Goal: Task Accomplishment & Management: Use online tool/utility

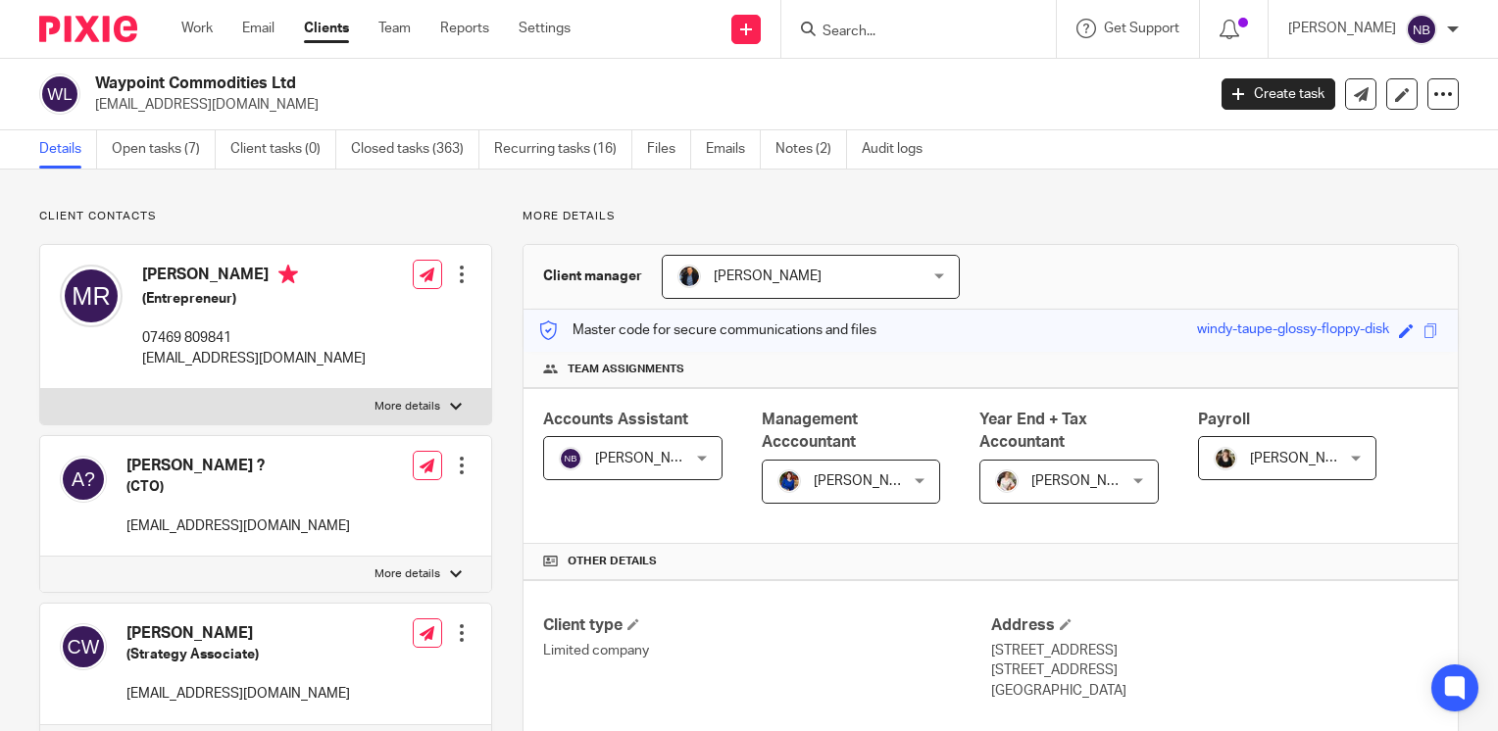
scroll to position [681, 0]
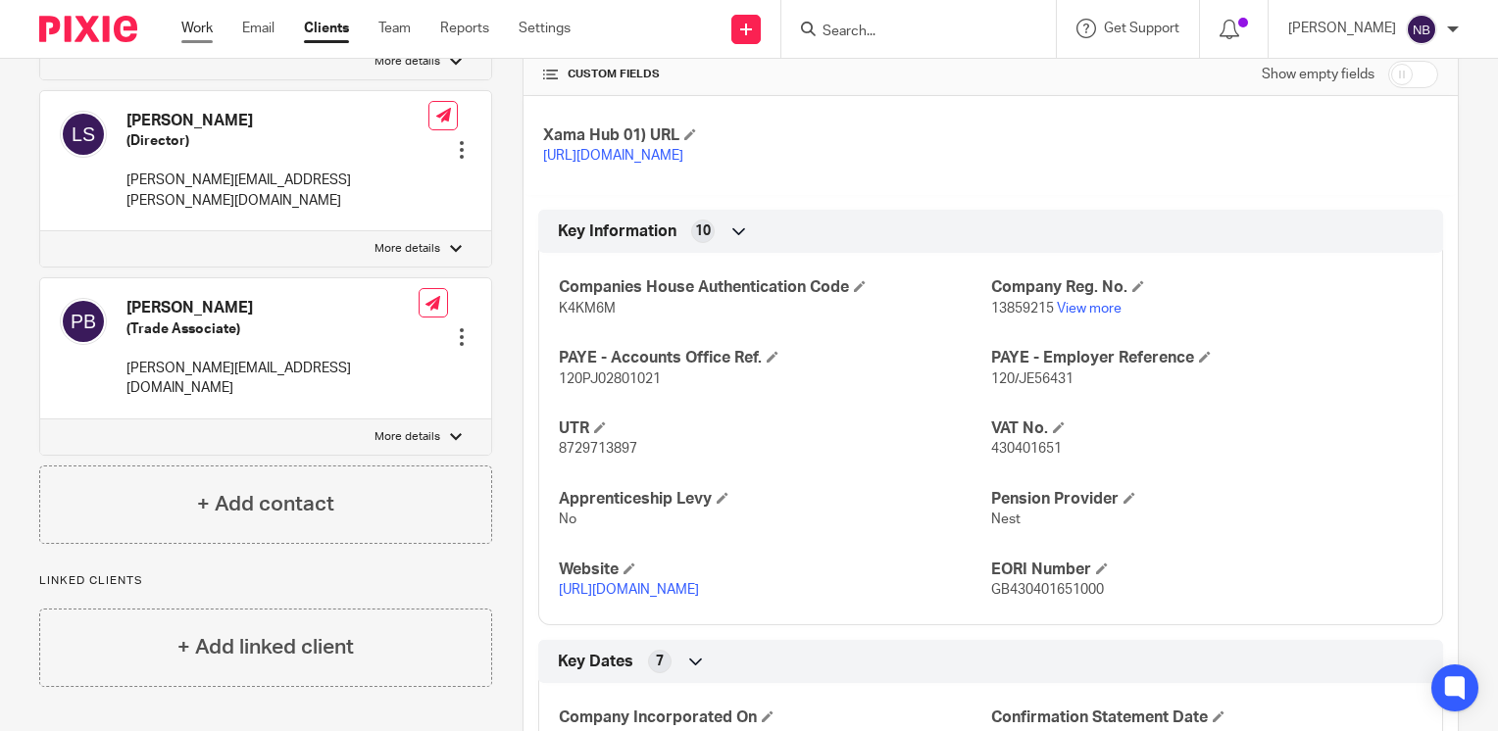
click at [192, 38] on link "Work" at bounding box center [196, 29] width 31 height 20
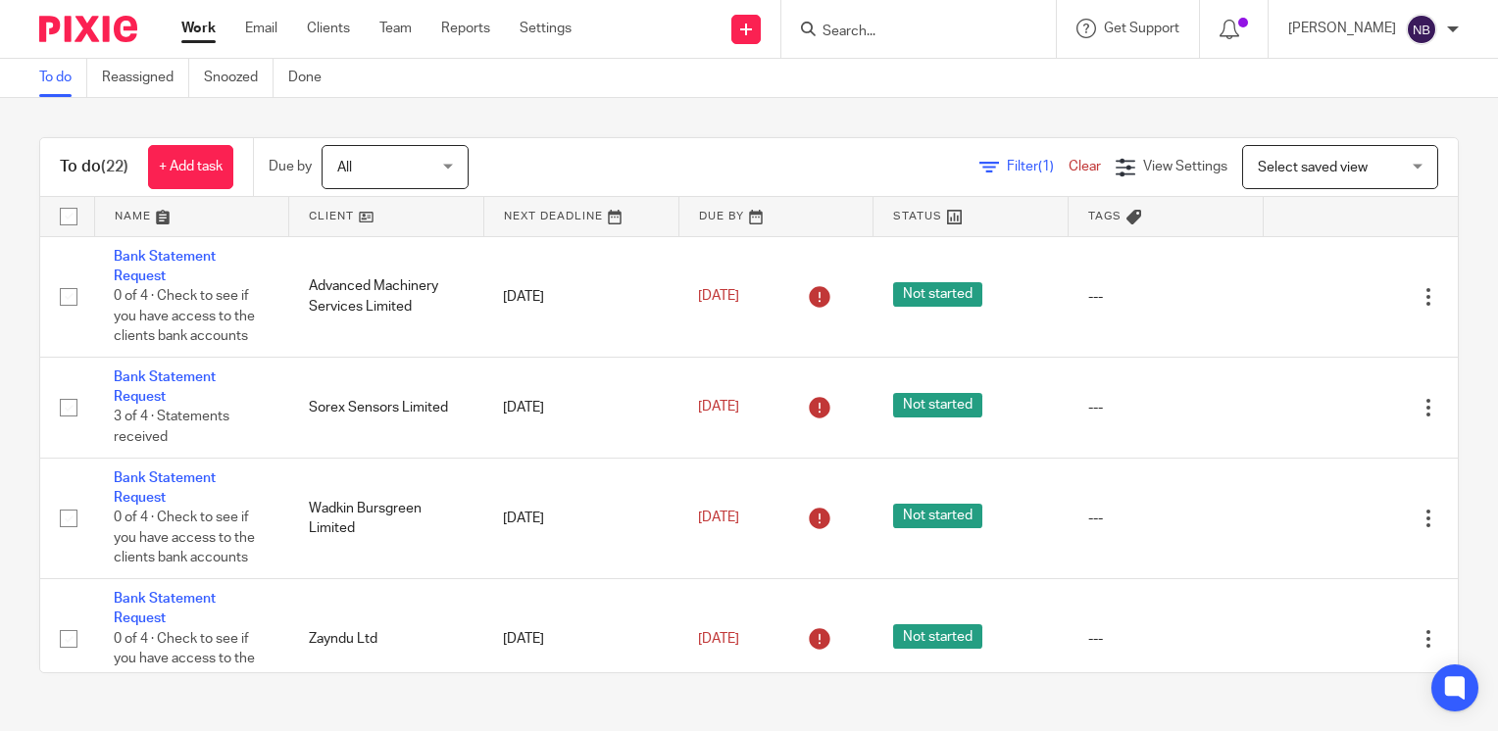
click at [316, 216] on link at bounding box center [386, 216] width 194 height 39
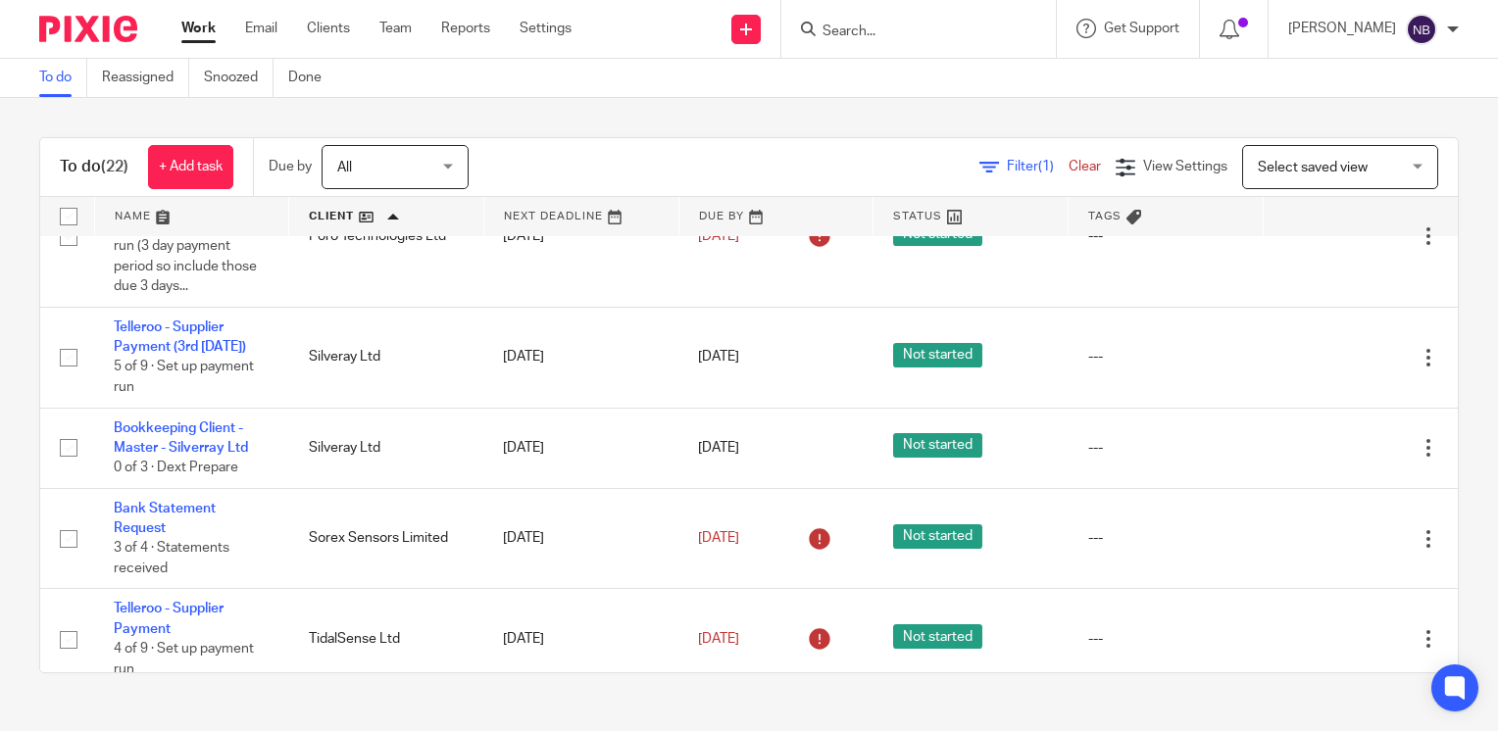
scroll to position [526, 0]
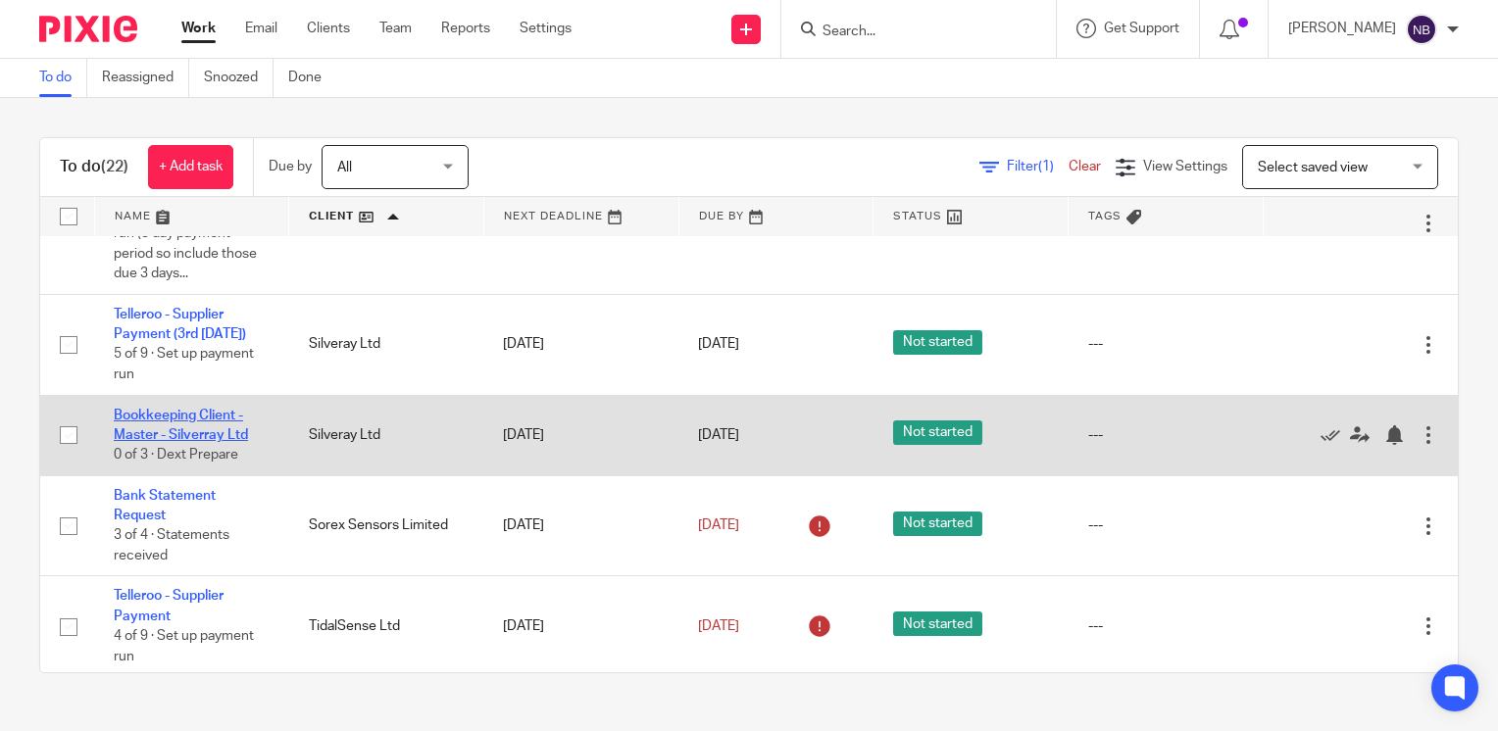
click at [185, 442] on link "Bookkeeping Client - Master - Silverray Ltd" at bounding box center [181, 425] width 134 height 33
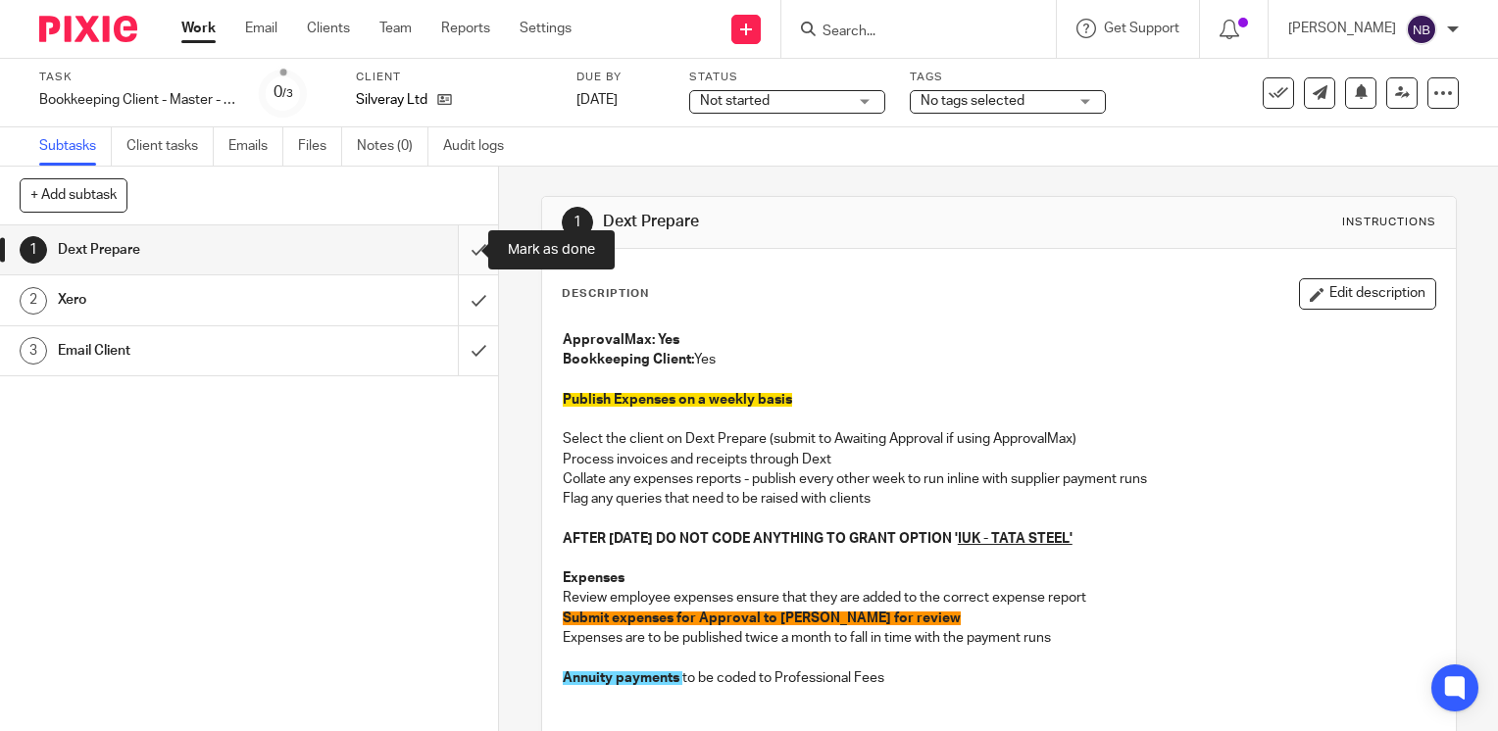
click at [459, 244] on input "submit" at bounding box center [249, 249] width 498 height 49
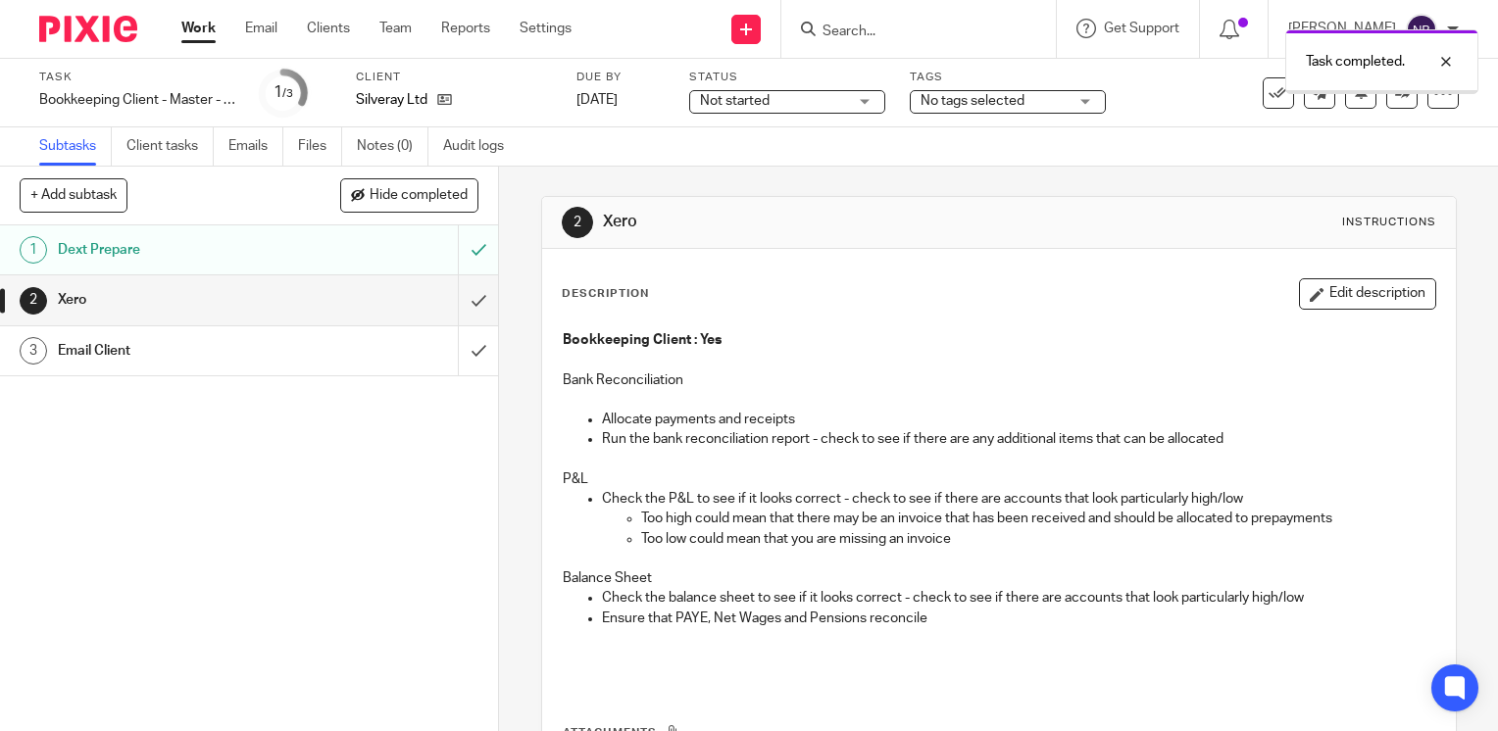
click at [464, 304] on input "submit" at bounding box center [249, 299] width 498 height 49
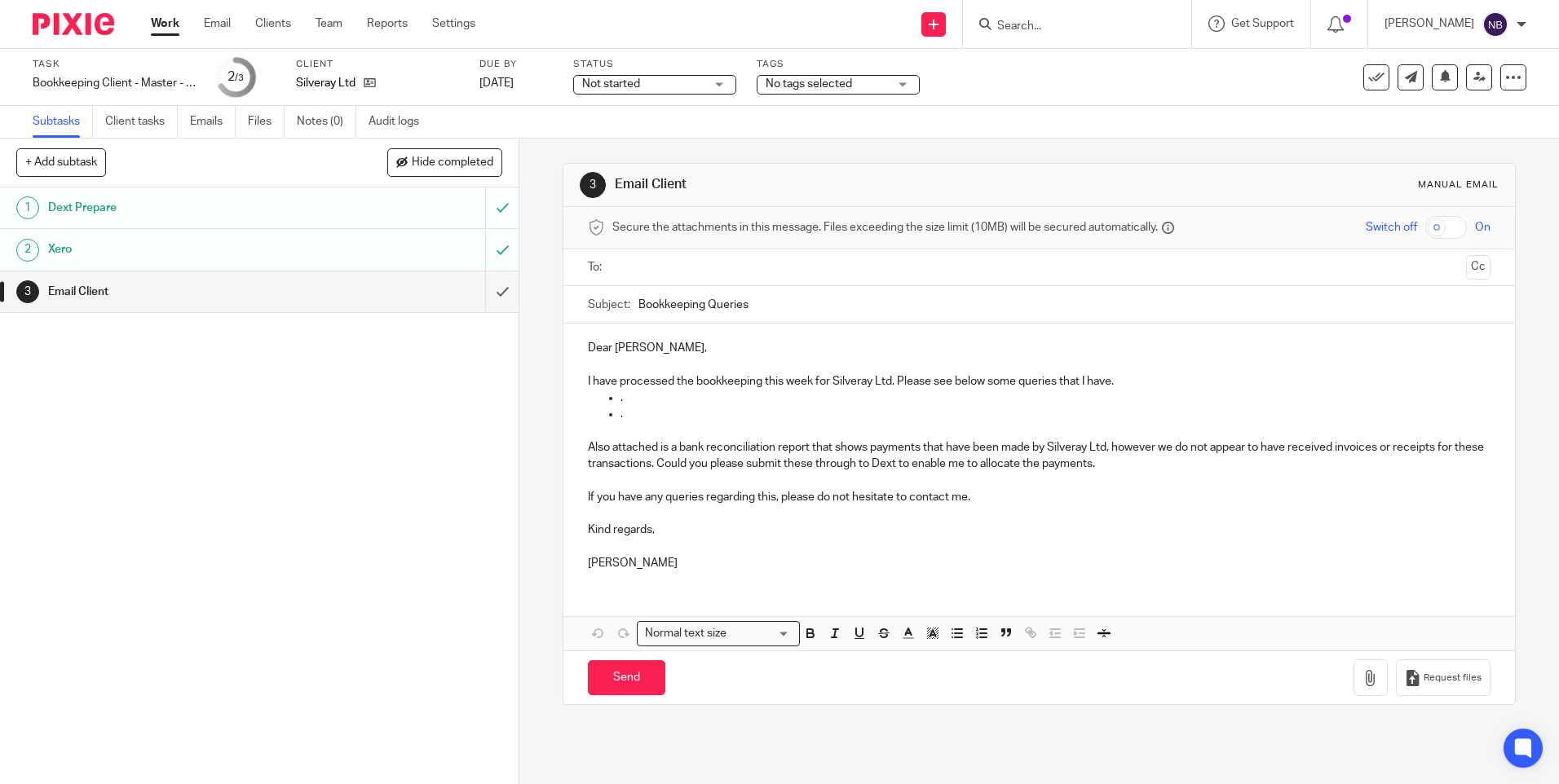
click at [615, 400] on ul "." at bounding box center [1039, 397] width 902 height 17
click at [881, 401] on p "Please can you provide a copy of the invoice for the ." at bounding box center [1055, 397] width 869 height 17
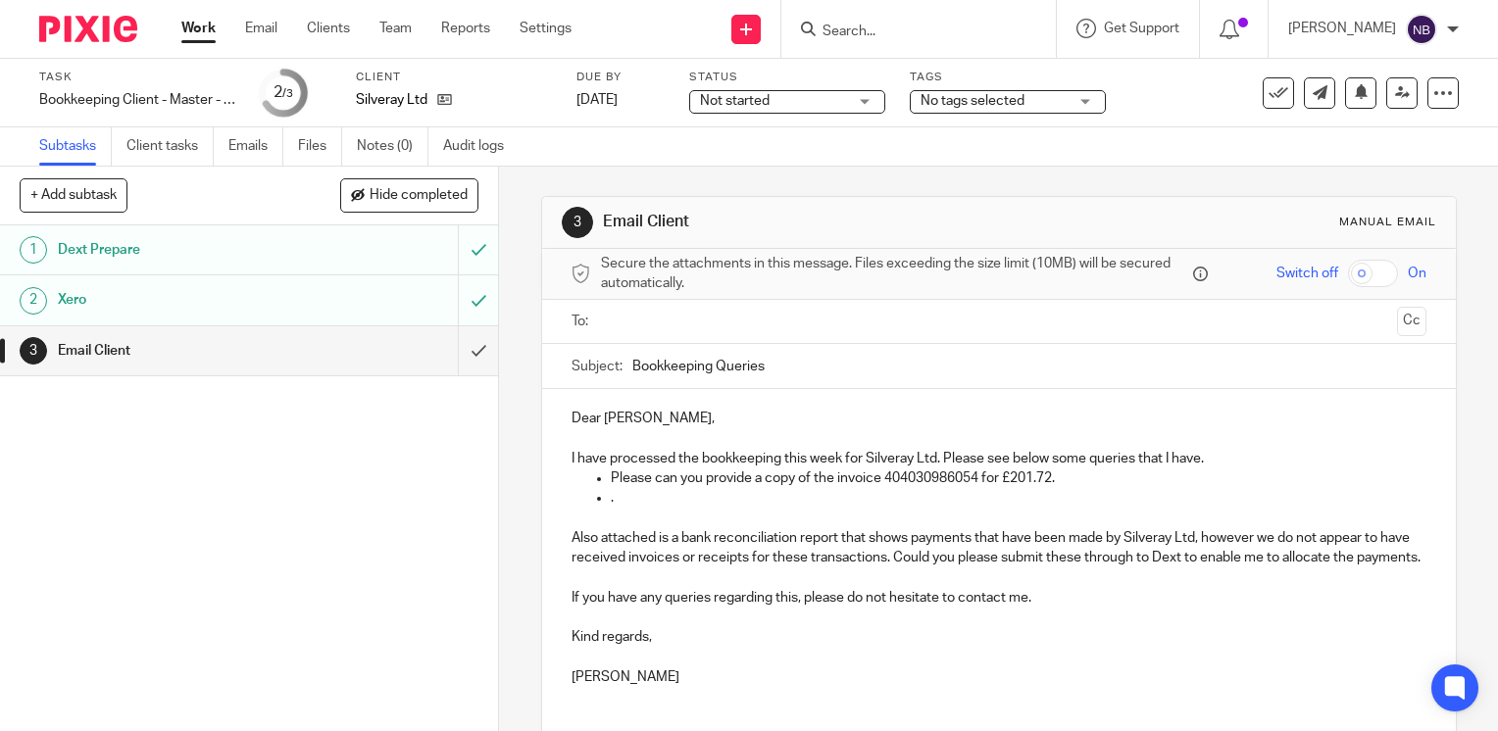
click at [648, 328] on input "text" at bounding box center [998, 322] width 780 height 23
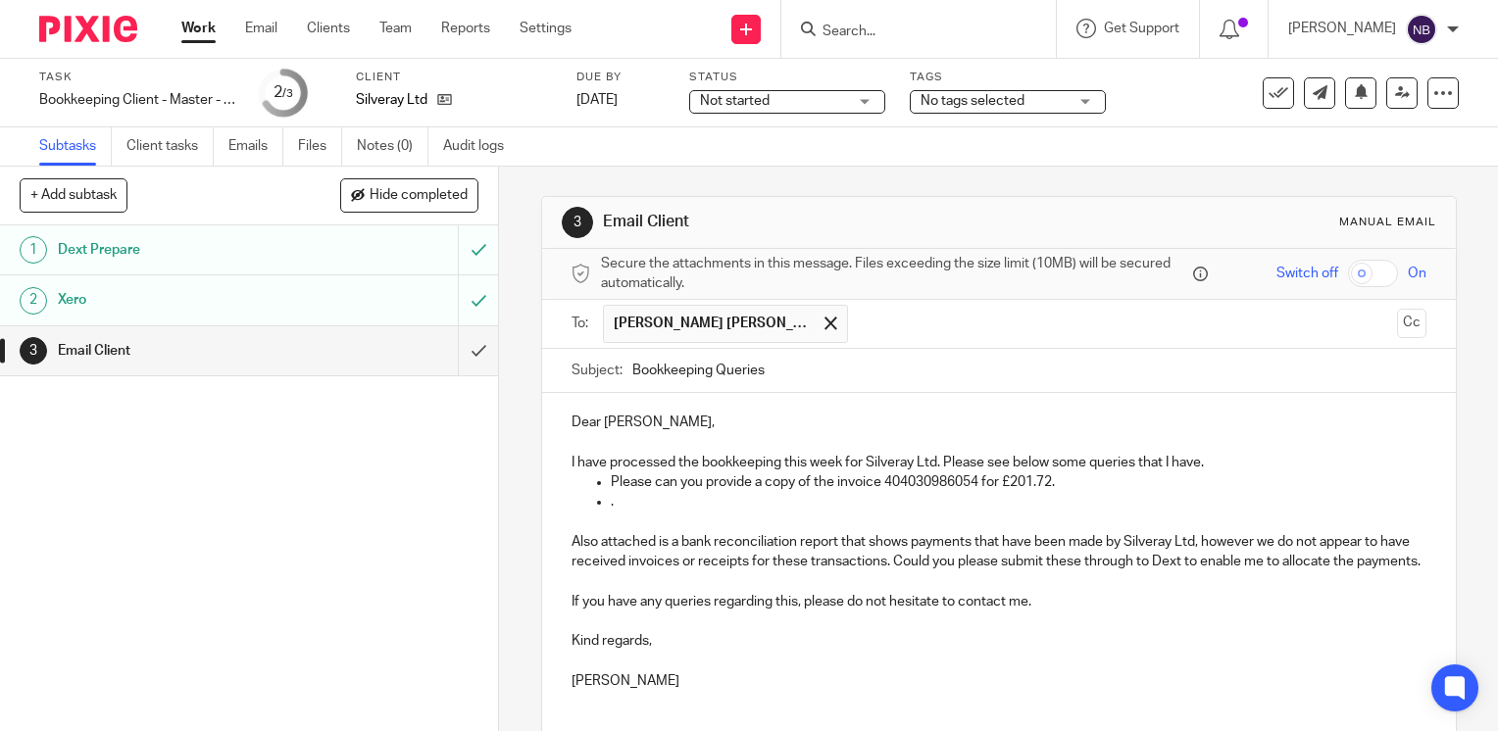
click at [614, 417] on p "Dear Dan," at bounding box center [998, 423] width 855 height 20
click at [604, 505] on ul "." at bounding box center [998, 502] width 855 height 20
click at [777, 500] on p "There are a number of items on the telleroo account ." at bounding box center [1018, 502] width 815 height 20
click at [741, 502] on p "There are a number of on the telleroo account ." at bounding box center [1018, 502] width 815 height 20
click at [1006, 504] on p "There are a number of Proforma payment on the telleroo account." at bounding box center [1018, 502] width 815 height 20
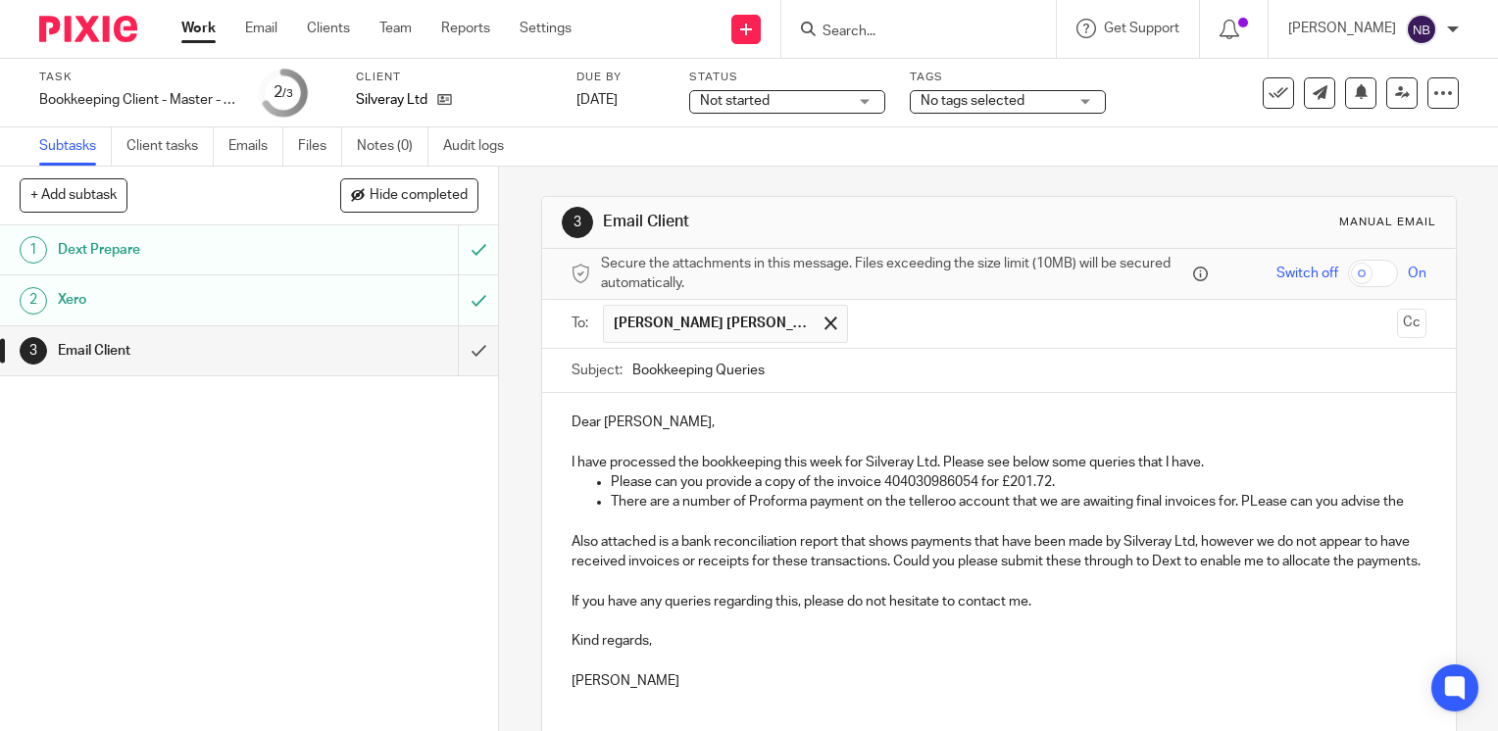
click at [1248, 504] on p "There are a number of Proforma payment on the telleroo account that we are awai…" at bounding box center [1018, 502] width 815 height 20
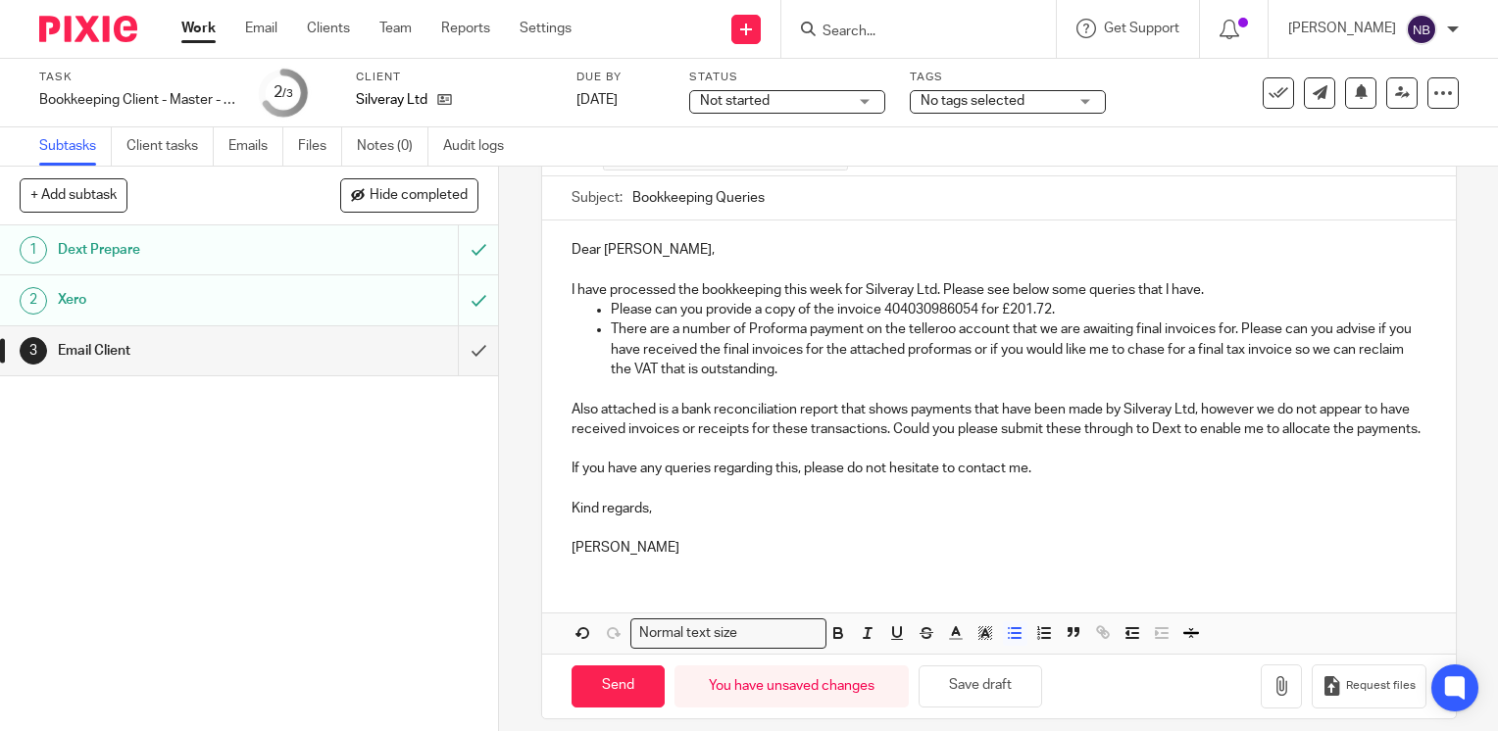
scroll to position [206, 0]
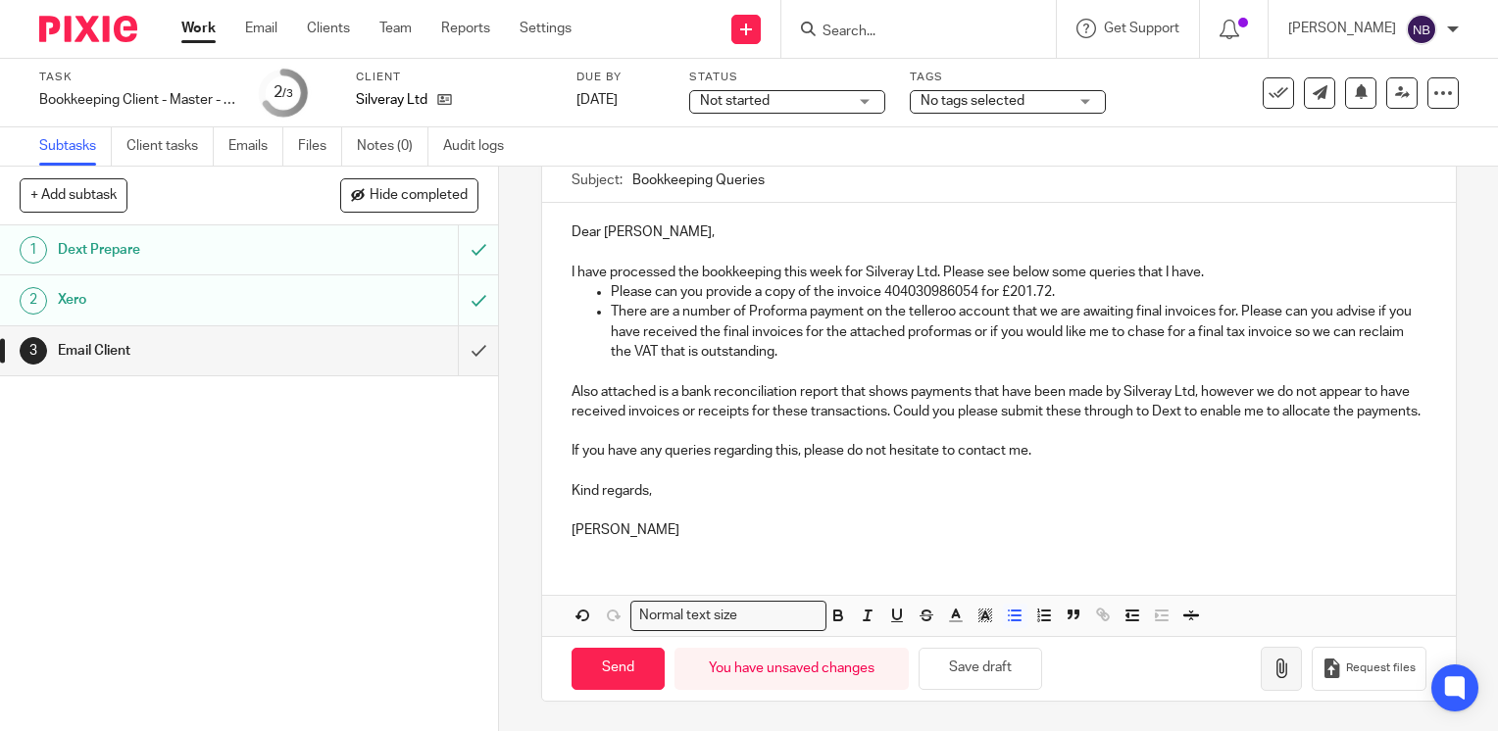
click at [1271, 675] on icon "button" at bounding box center [1281, 669] width 20 height 20
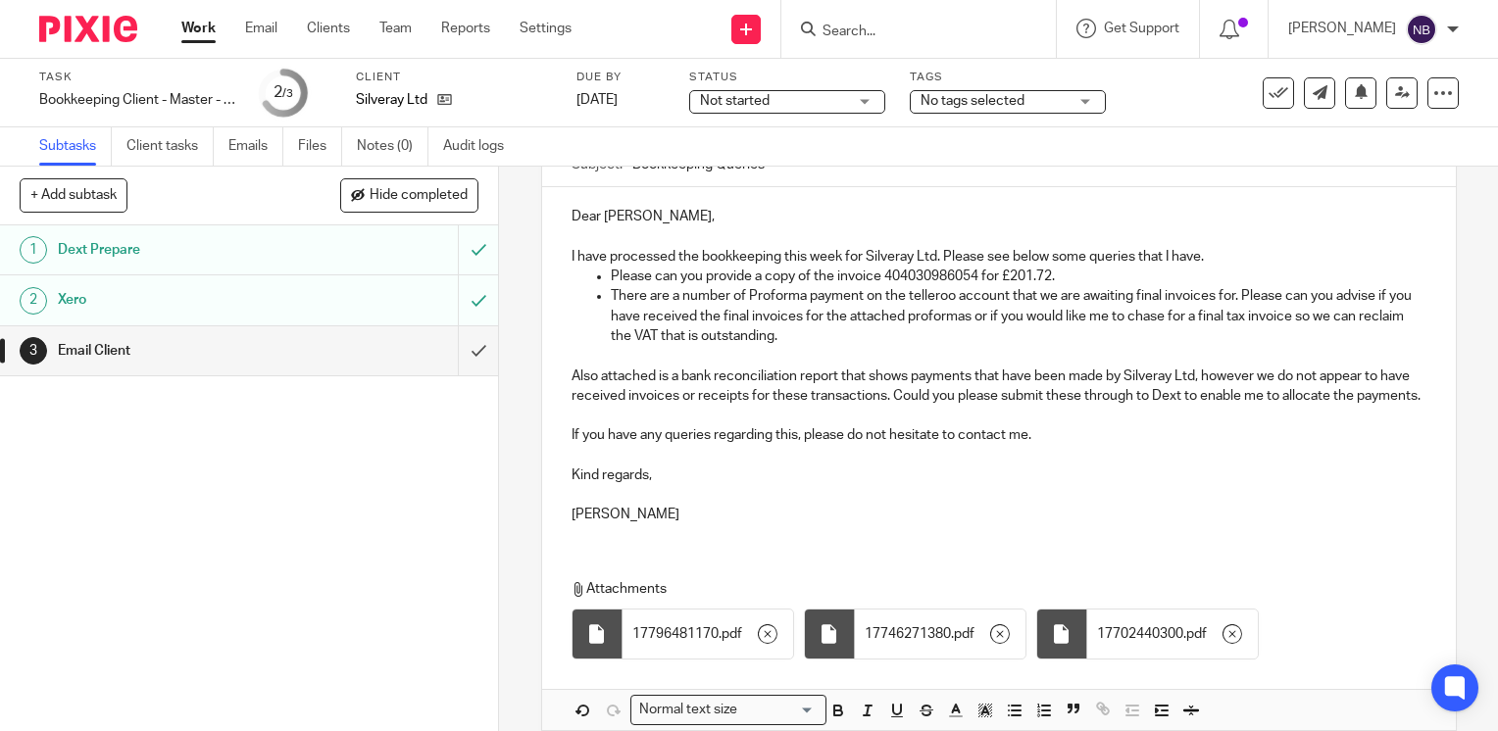
click at [746, 524] on p "Neil" at bounding box center [998, 515] width 855 height 20
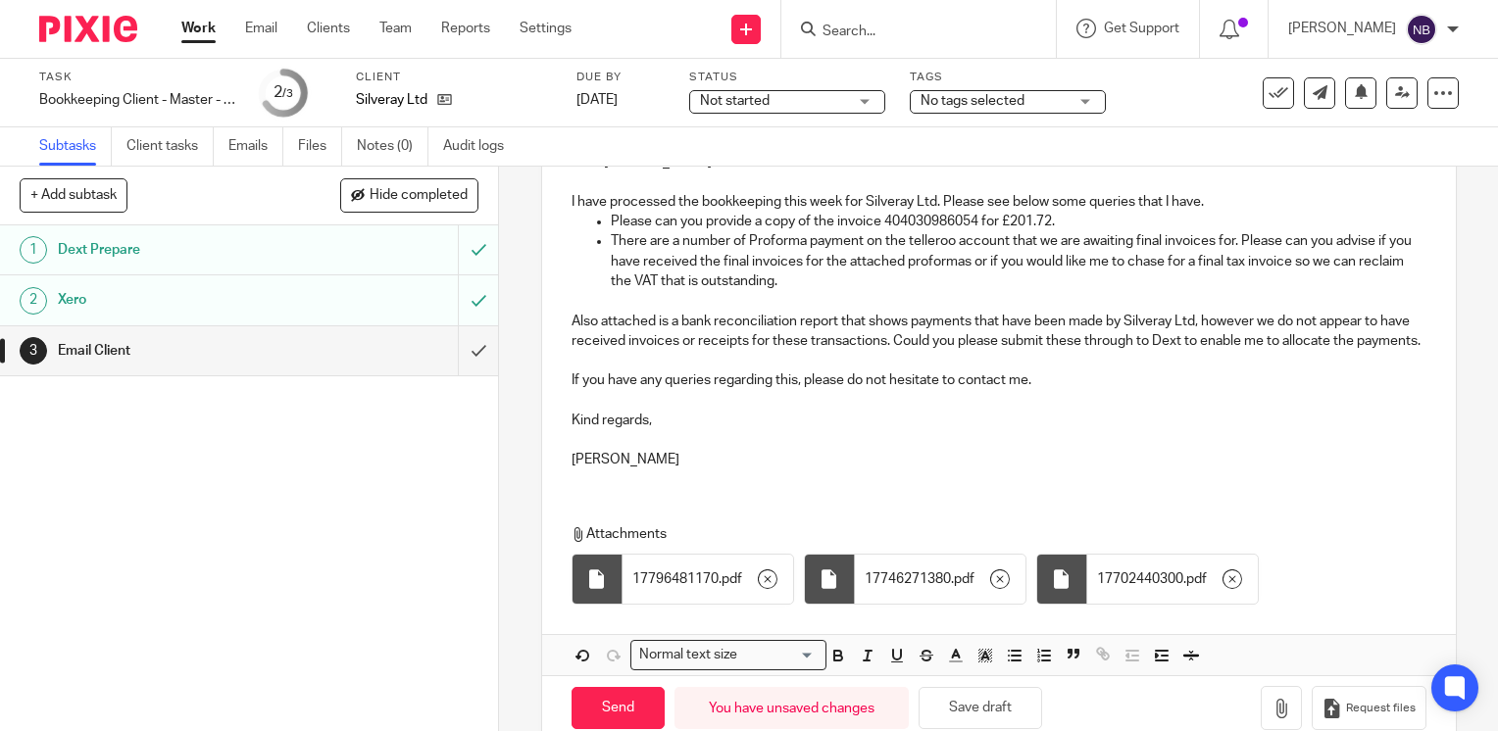
scroll to position [316, 0]
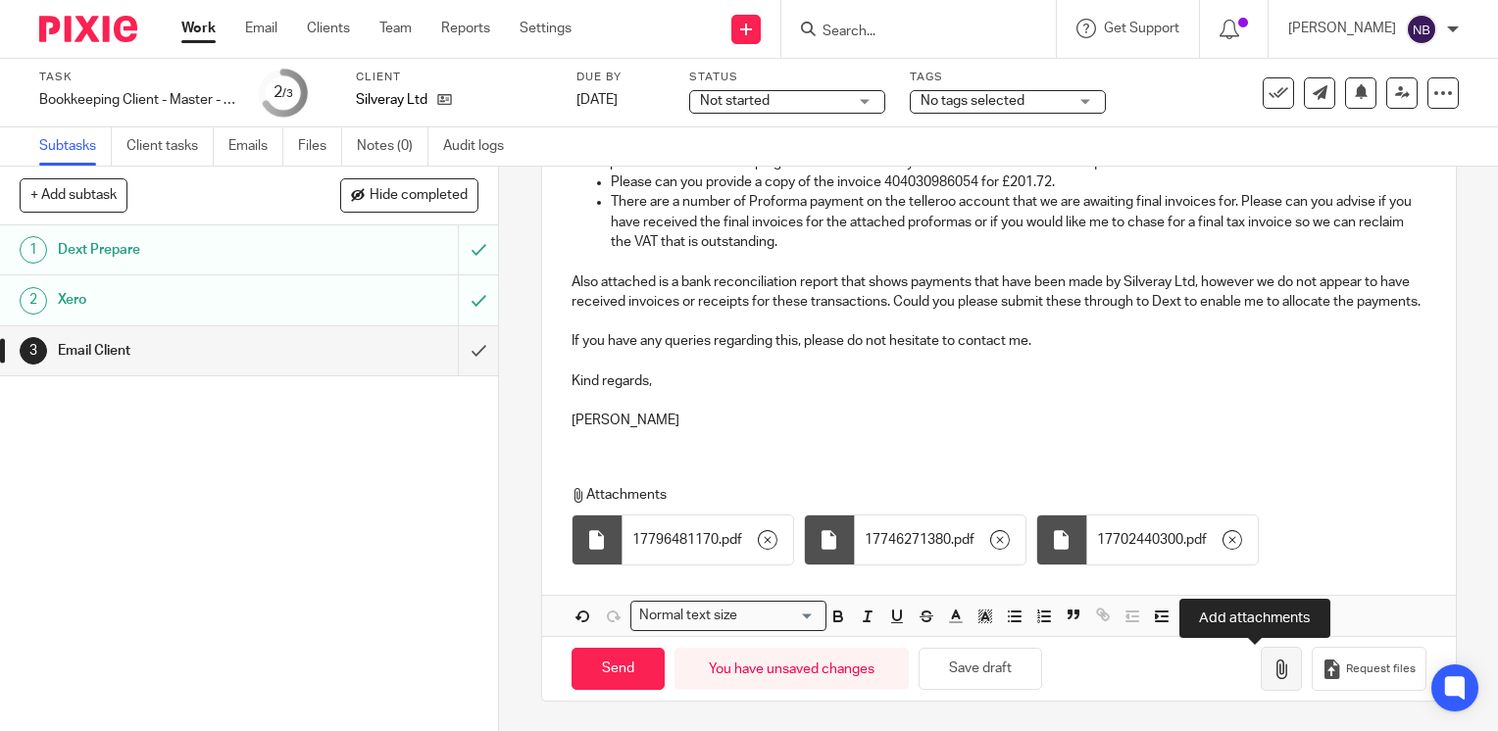
click at [1271, 669] on icon "button" at bounding box center [1281, 670] width 20 height 20
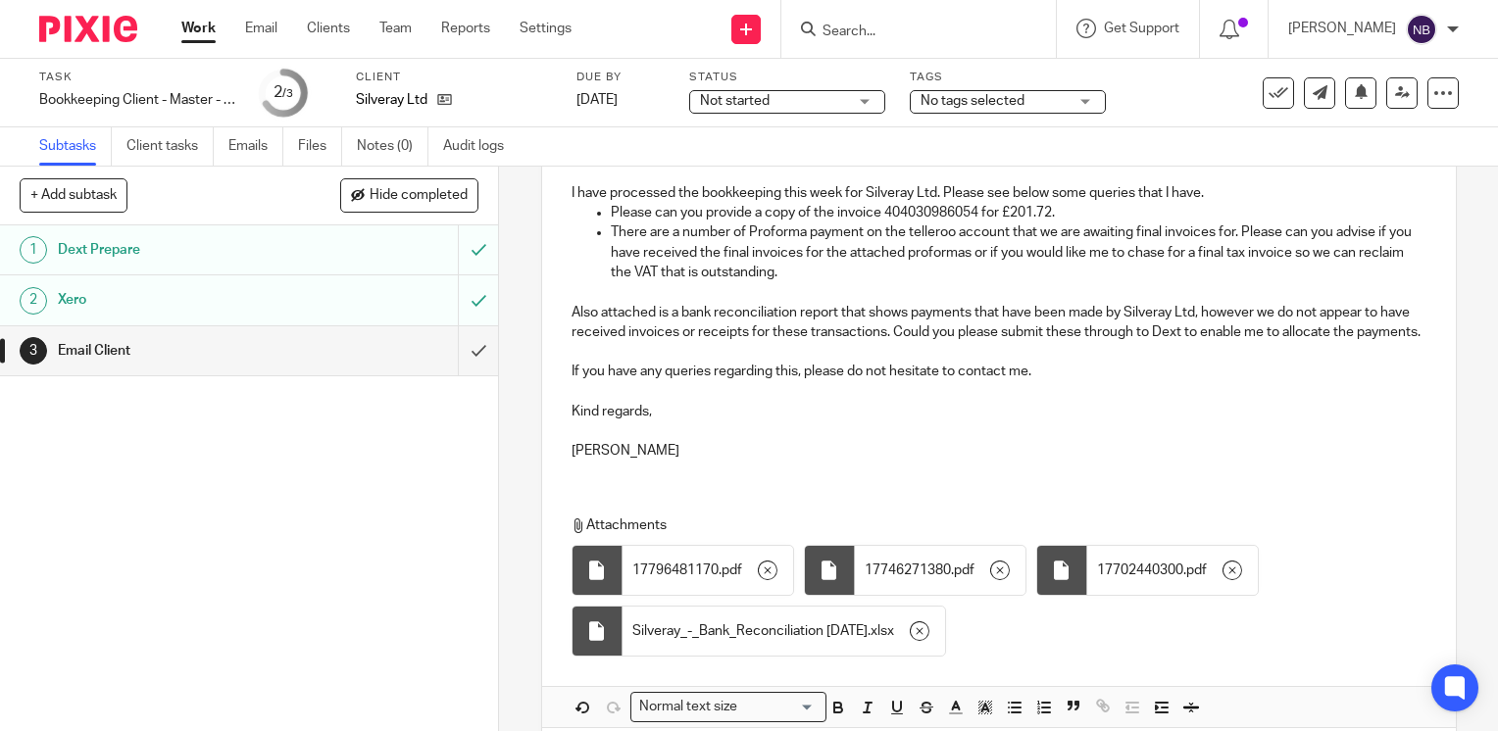
scroll to position [376, 0]
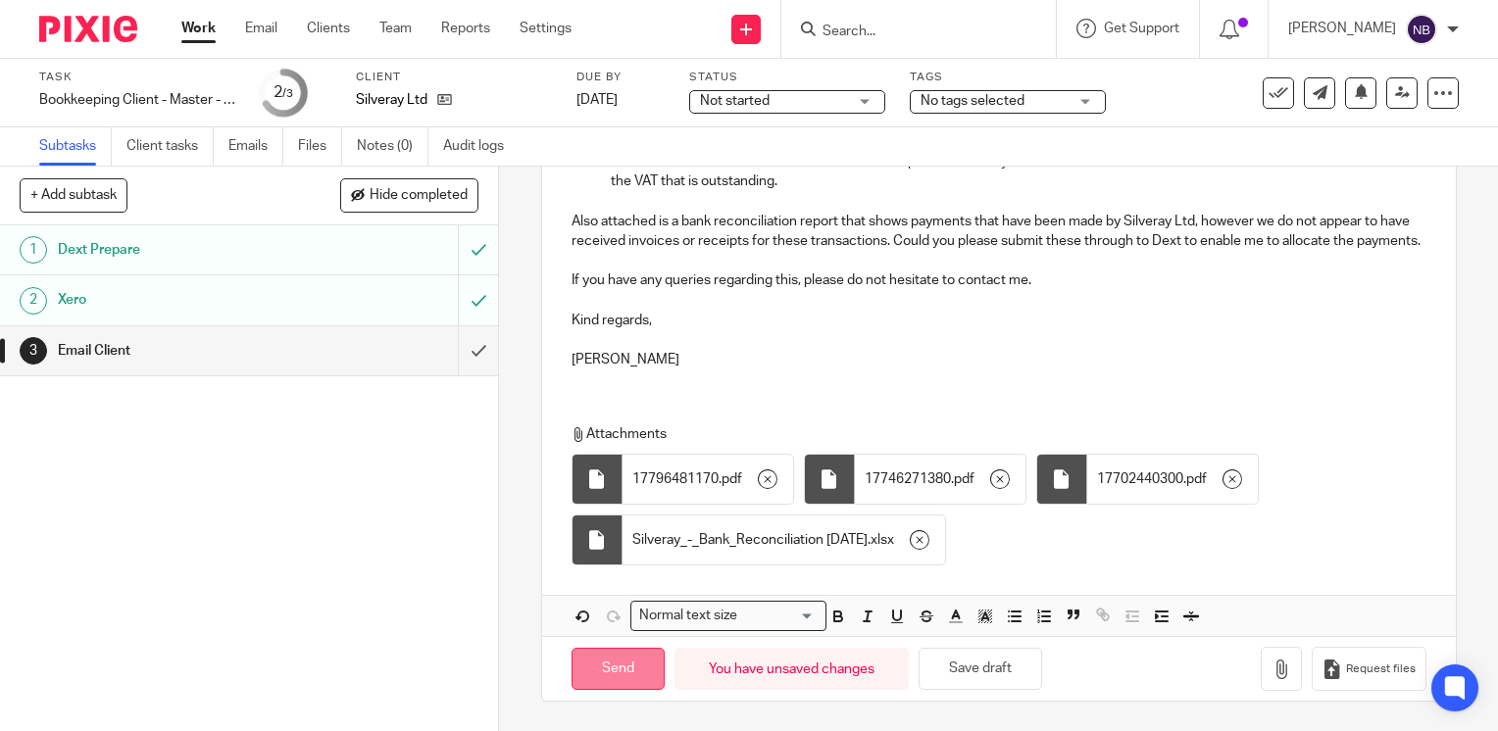
click at [587, 664] on input "Send" at bounding box center [617, 669] width 93 height 42
type input "Sent"
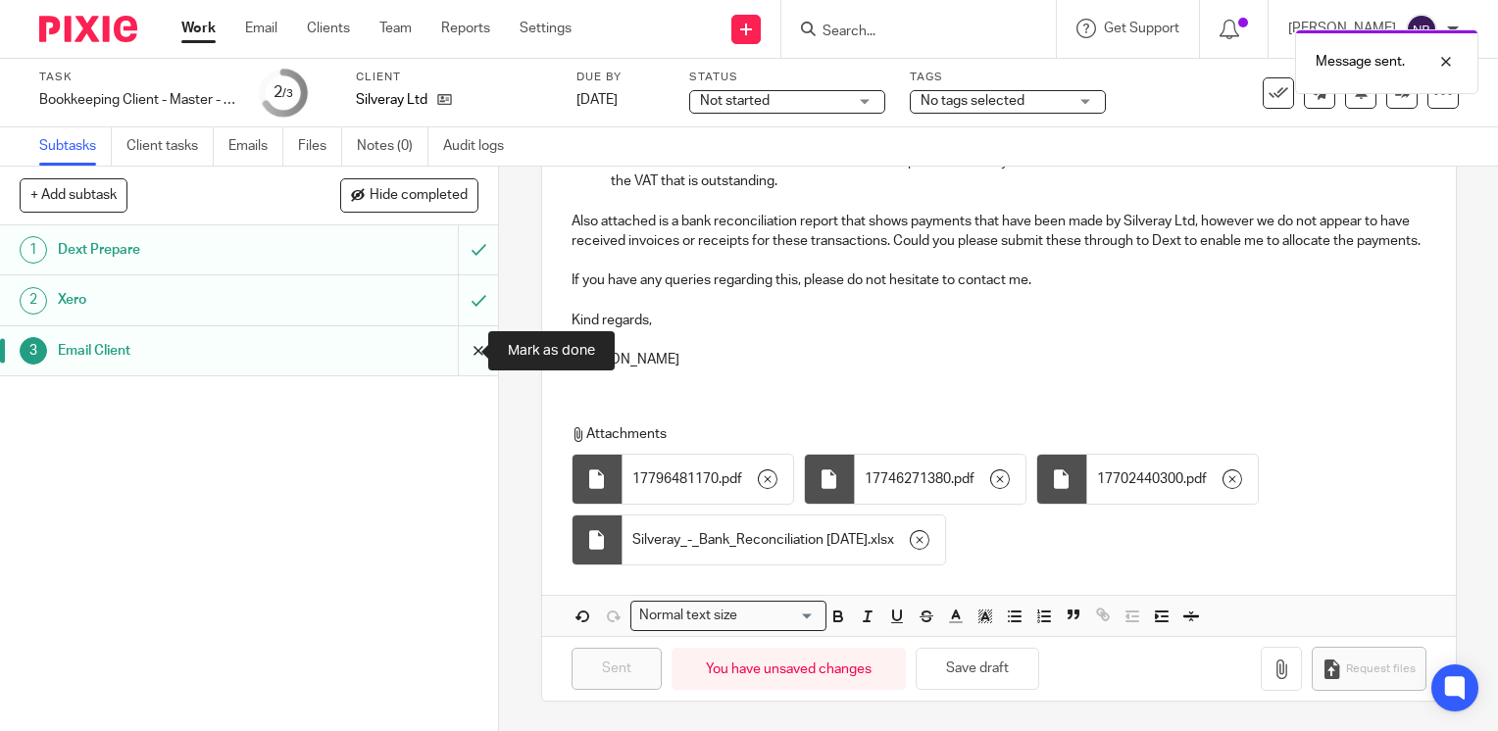
click at [456, 358] on input "submit" at bounding box center [249, 350] width 498 height 49
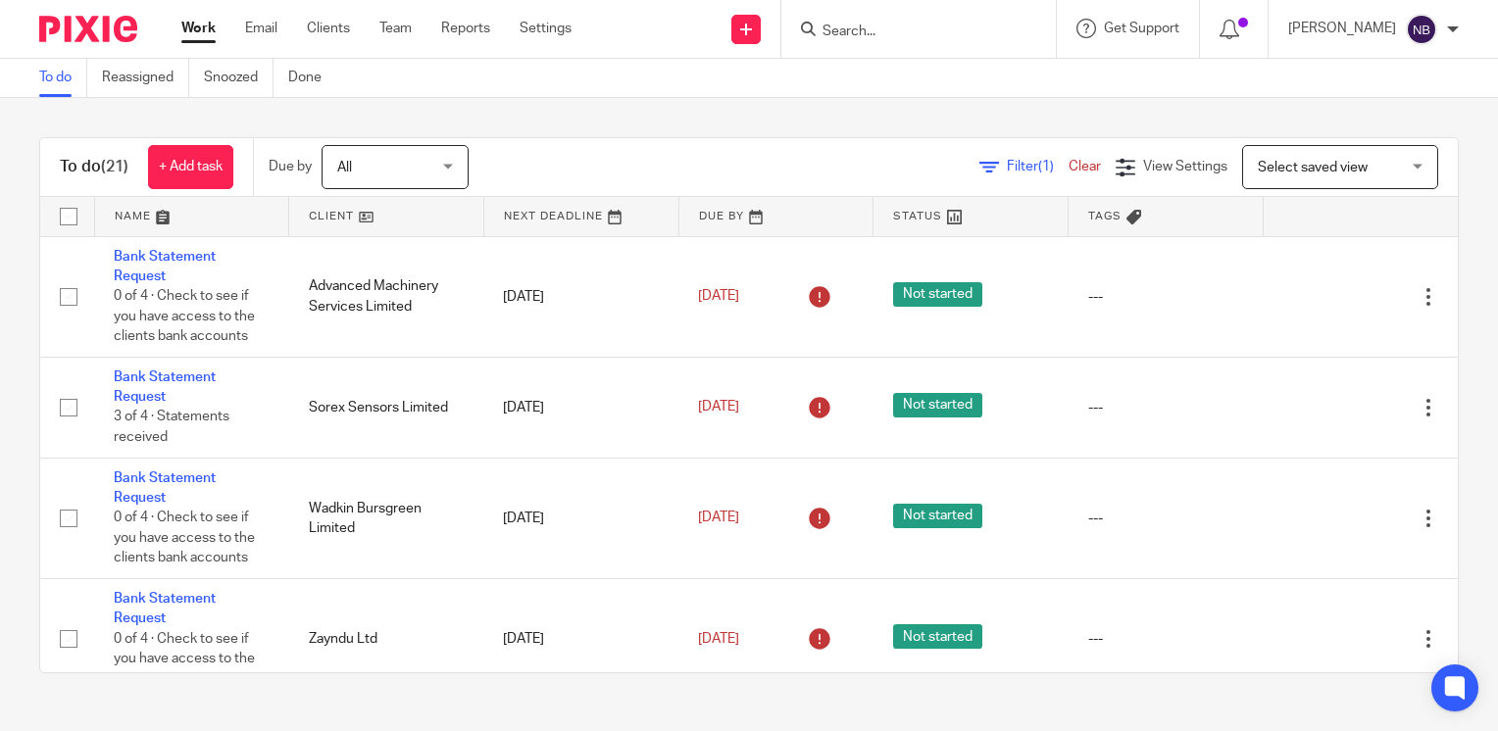
click at [332, 219] on link at bounding box center [386, 216] width 194 height 39
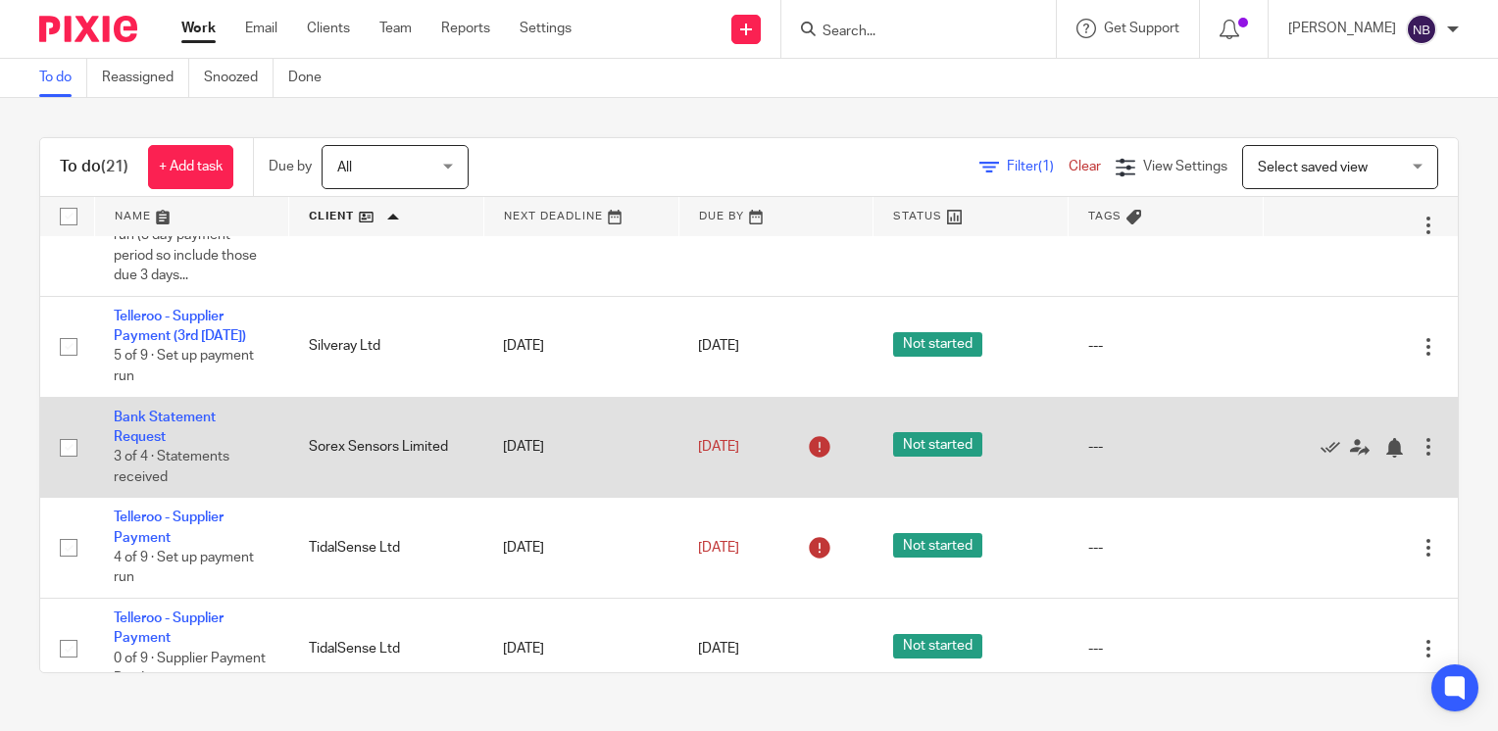
scroll to position [522, 0]
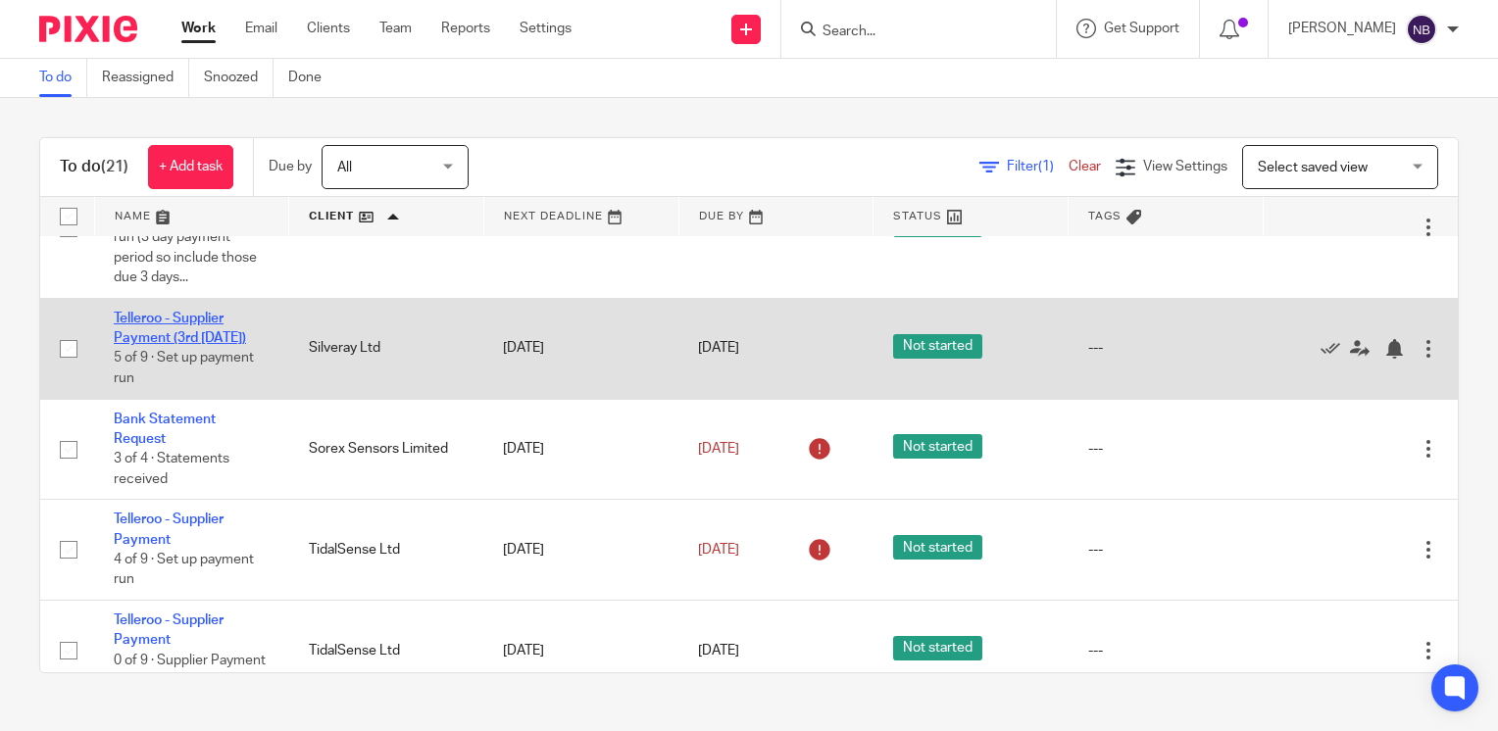
click at [203, 345] on link "Telleroo - Supplier Payment (3rd [DATE])" at bounding box center [180, 328] width 132 height 33
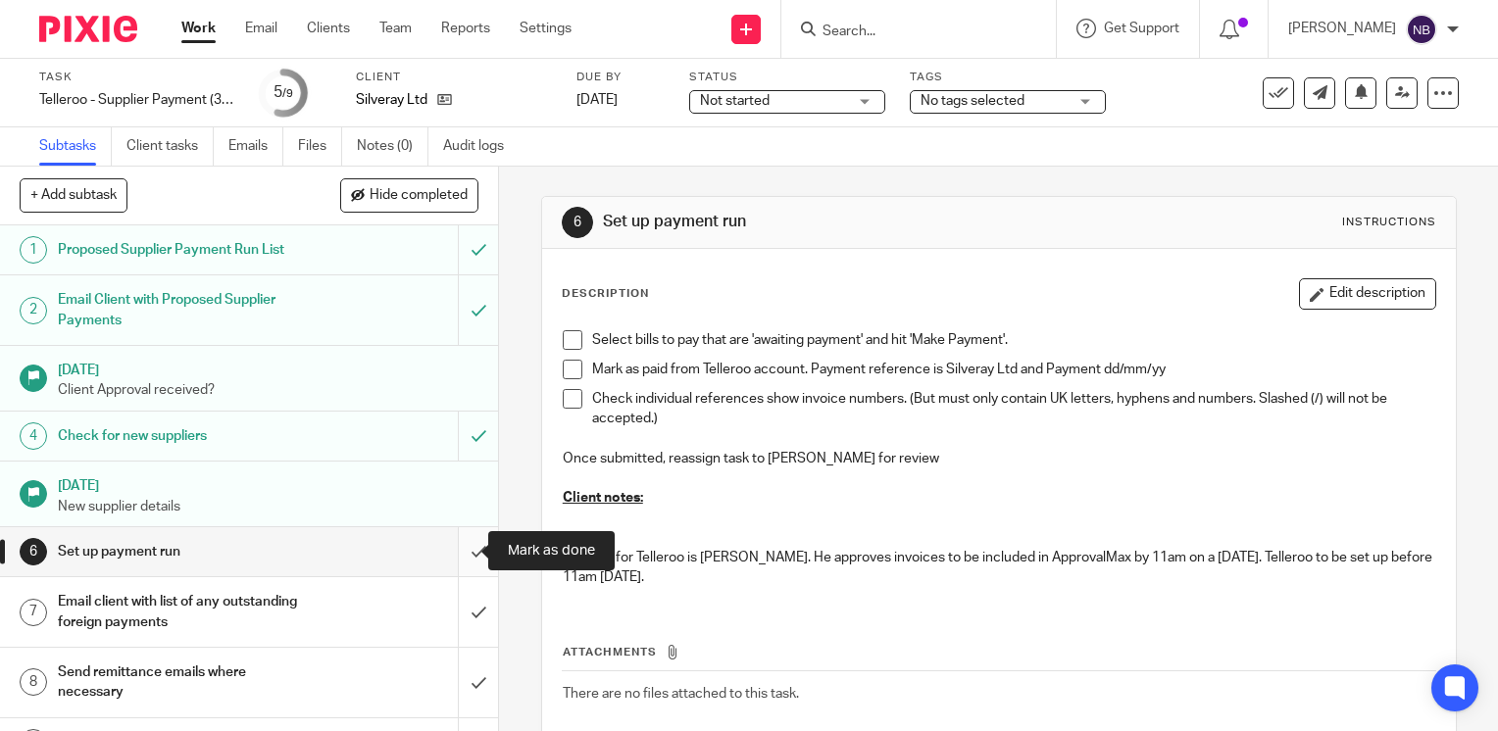
click at [462, 553] on input "submit" at bounding box center [249, 551] width 498 height 49
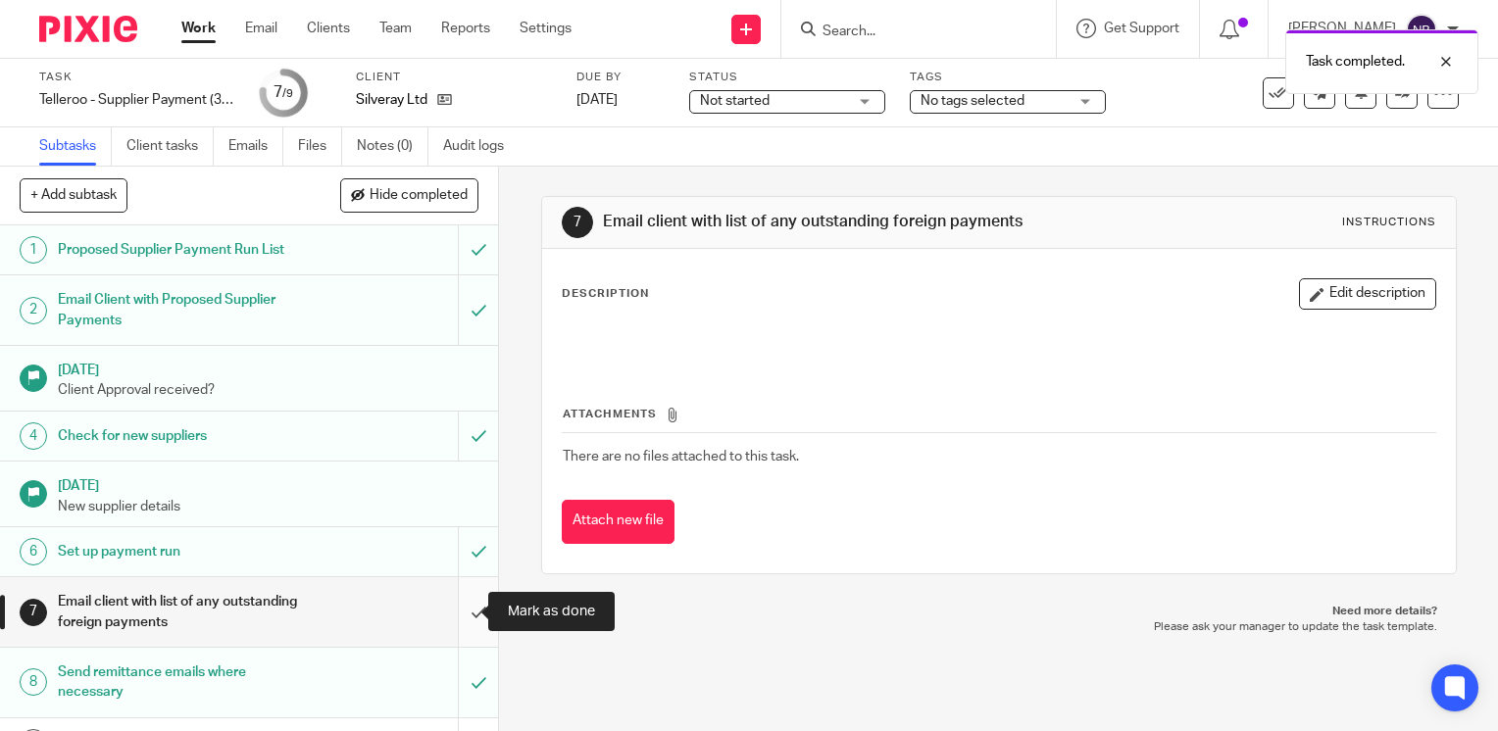
click at [452, 611] on input "submit" at bounding box center [249, 612] width 498 height 70
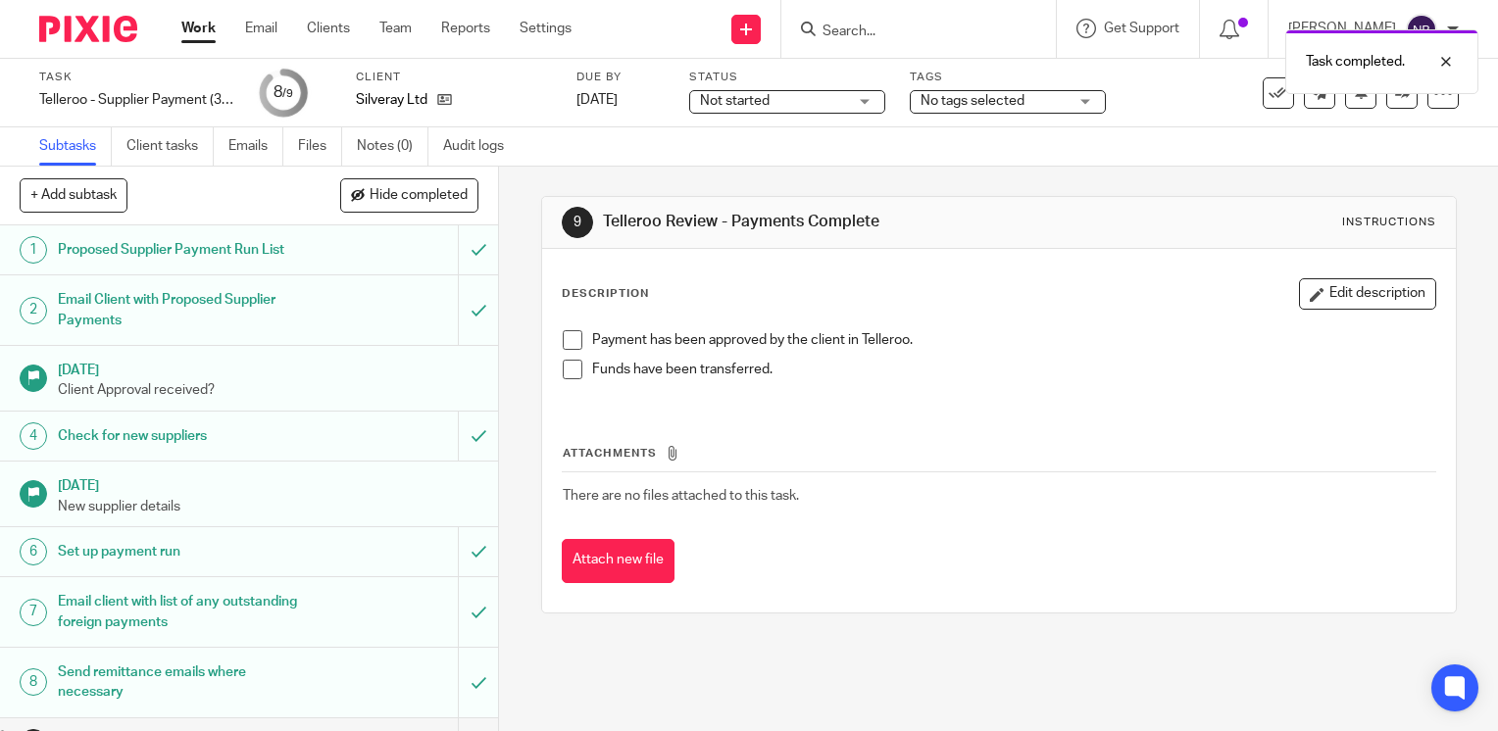
scroll to position [35, 0]
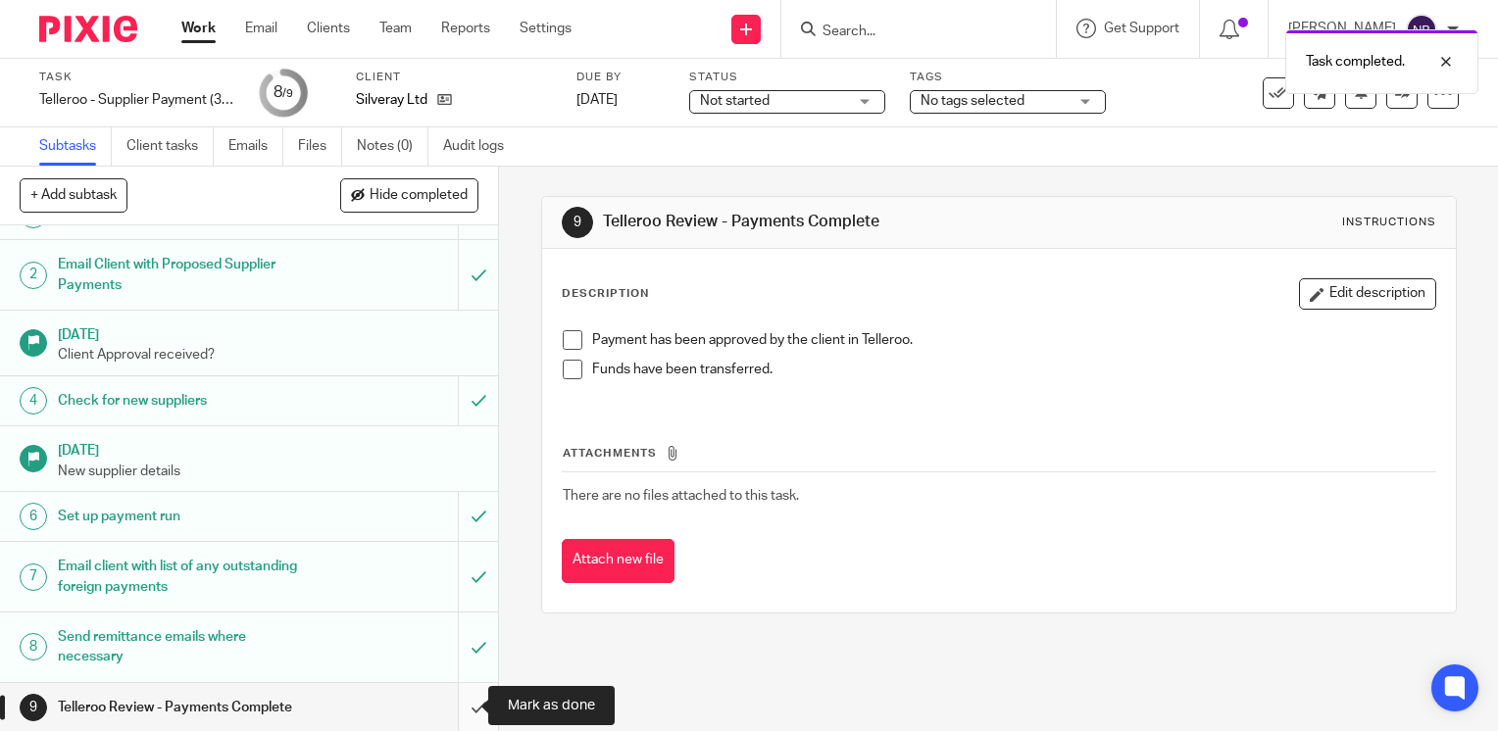
click at [459, 705] on input "submit" at bounding box center [249, 707] width 498 height 49
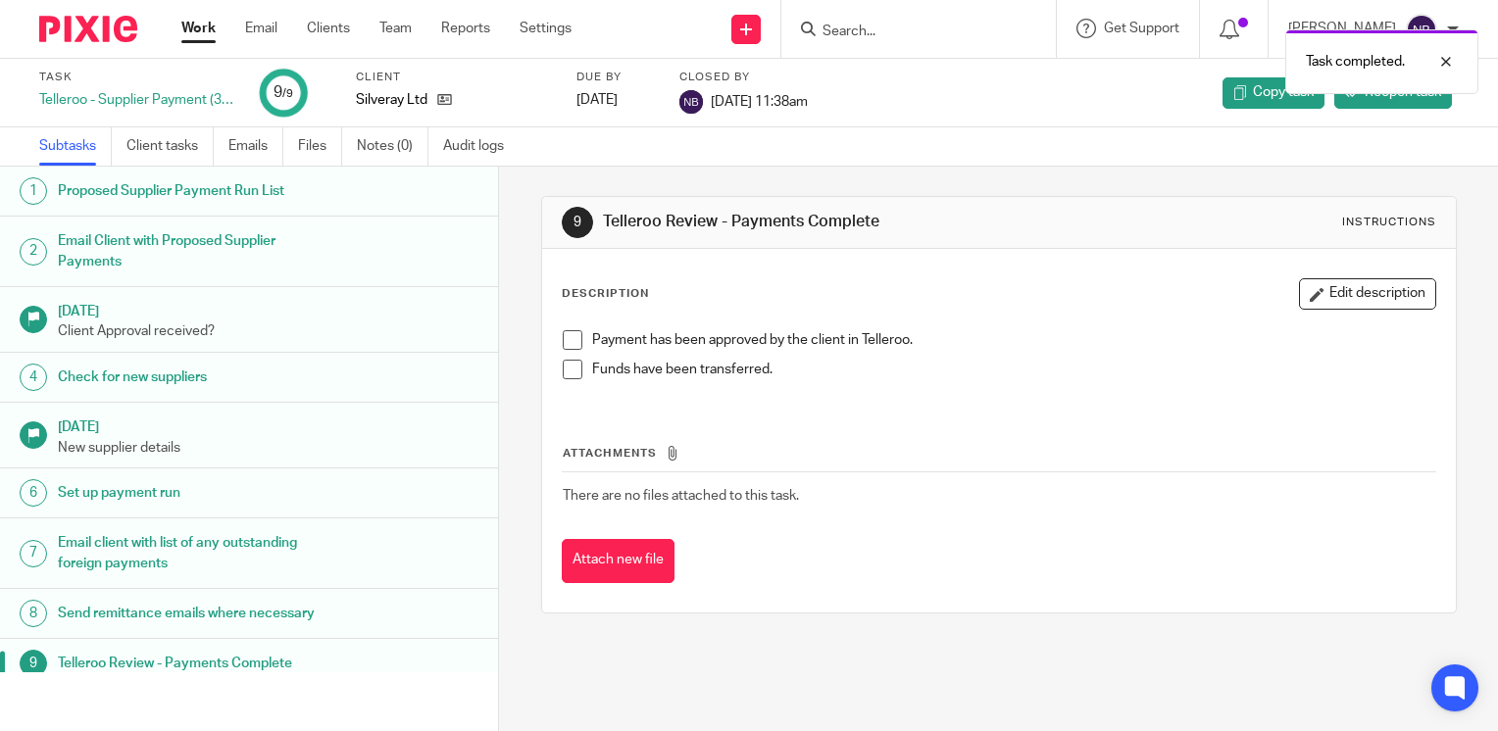
click at [191, 29] on link "Work" at bounding box center [198, 29] width 34 height 20
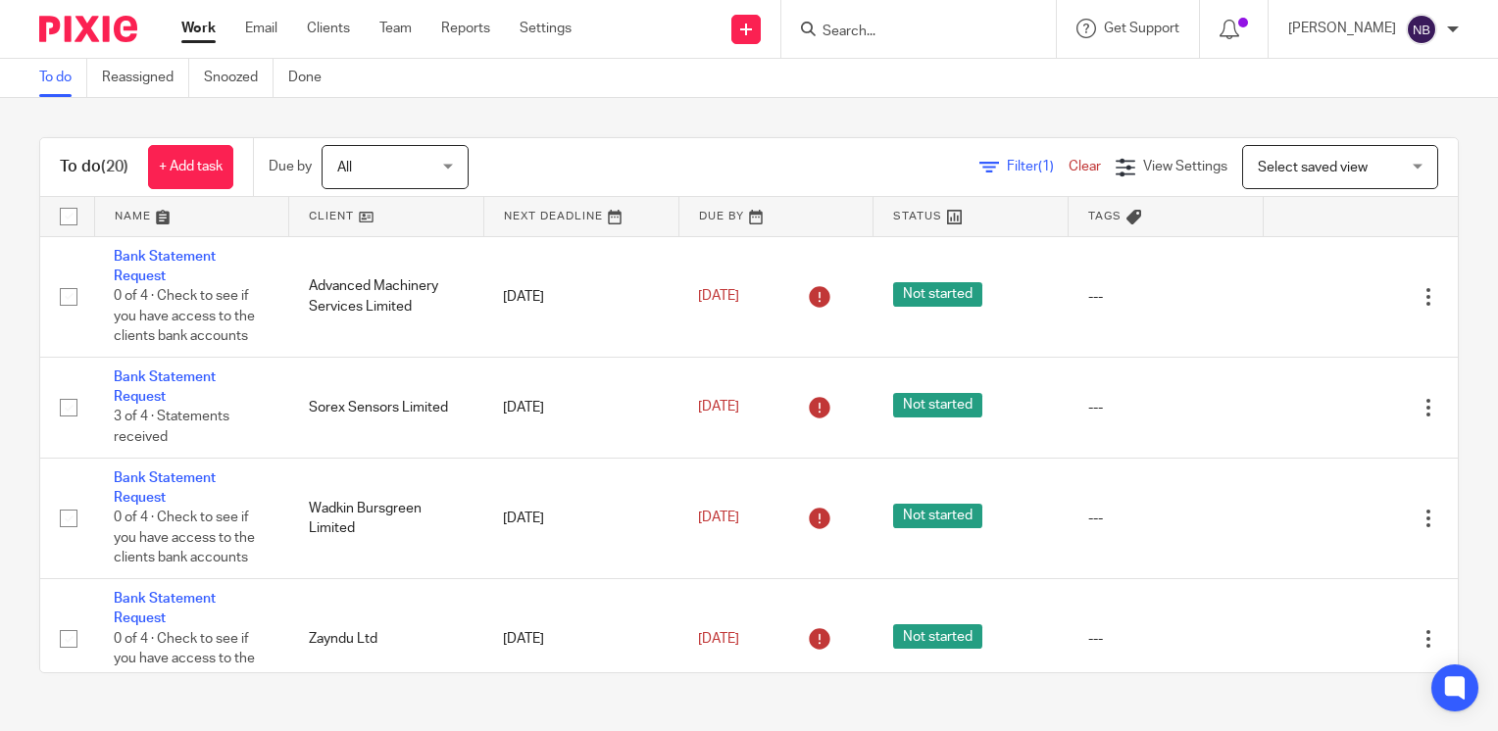
click at [345, 215] on link at bounding box center [386, 216] width 194 height 39
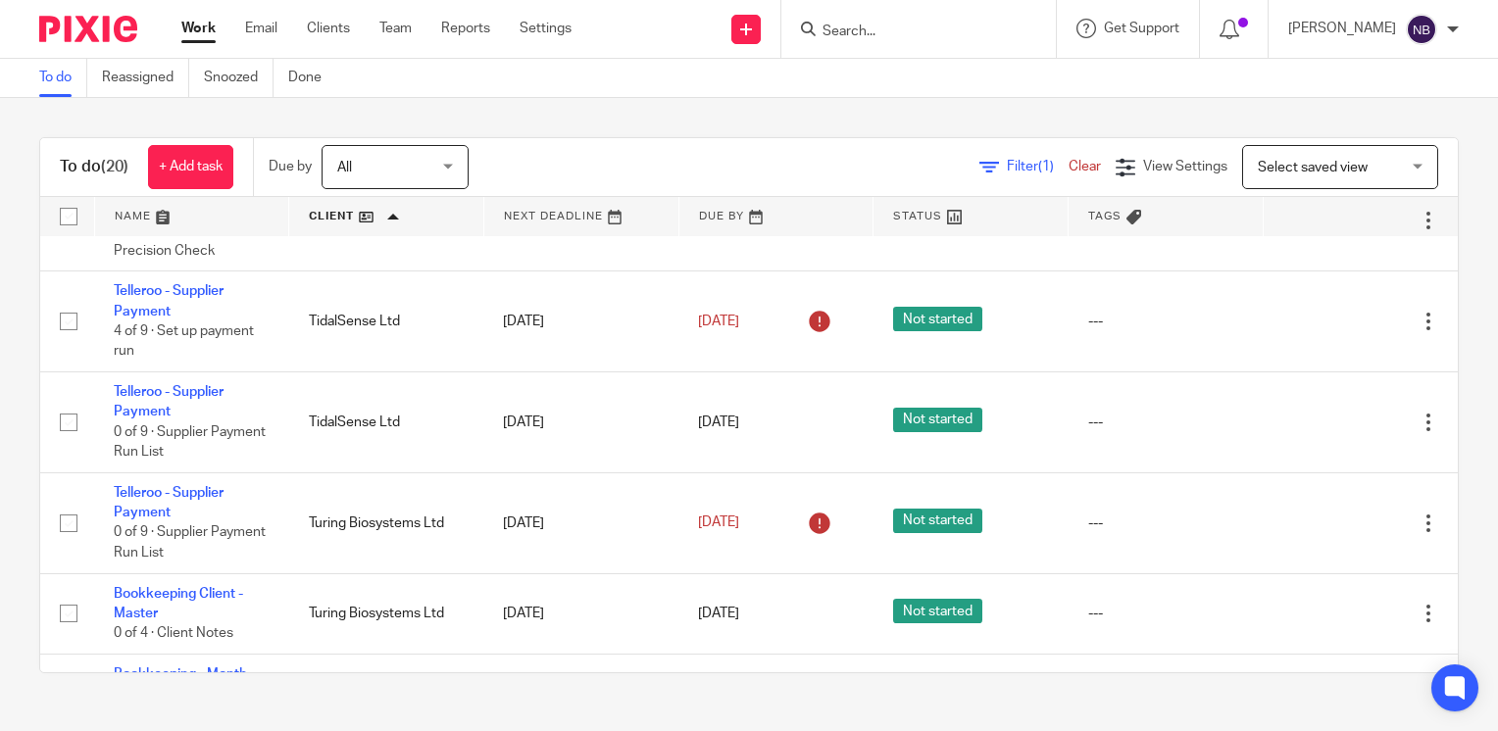
scroll to position [686, 0]
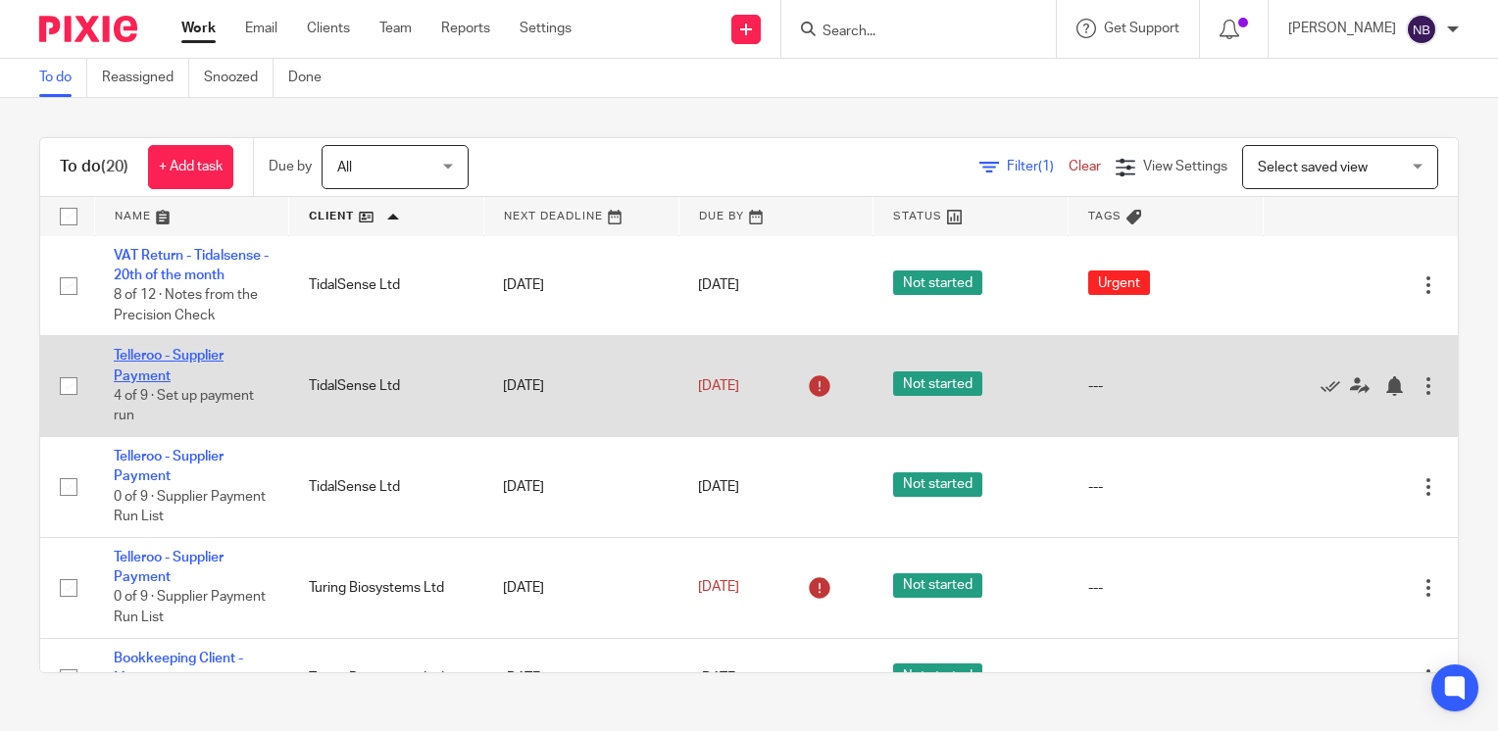
click at [188, 382] on link "Telleroo - Supplier Payment" at bounding box center [169, 365] width 110 height 33
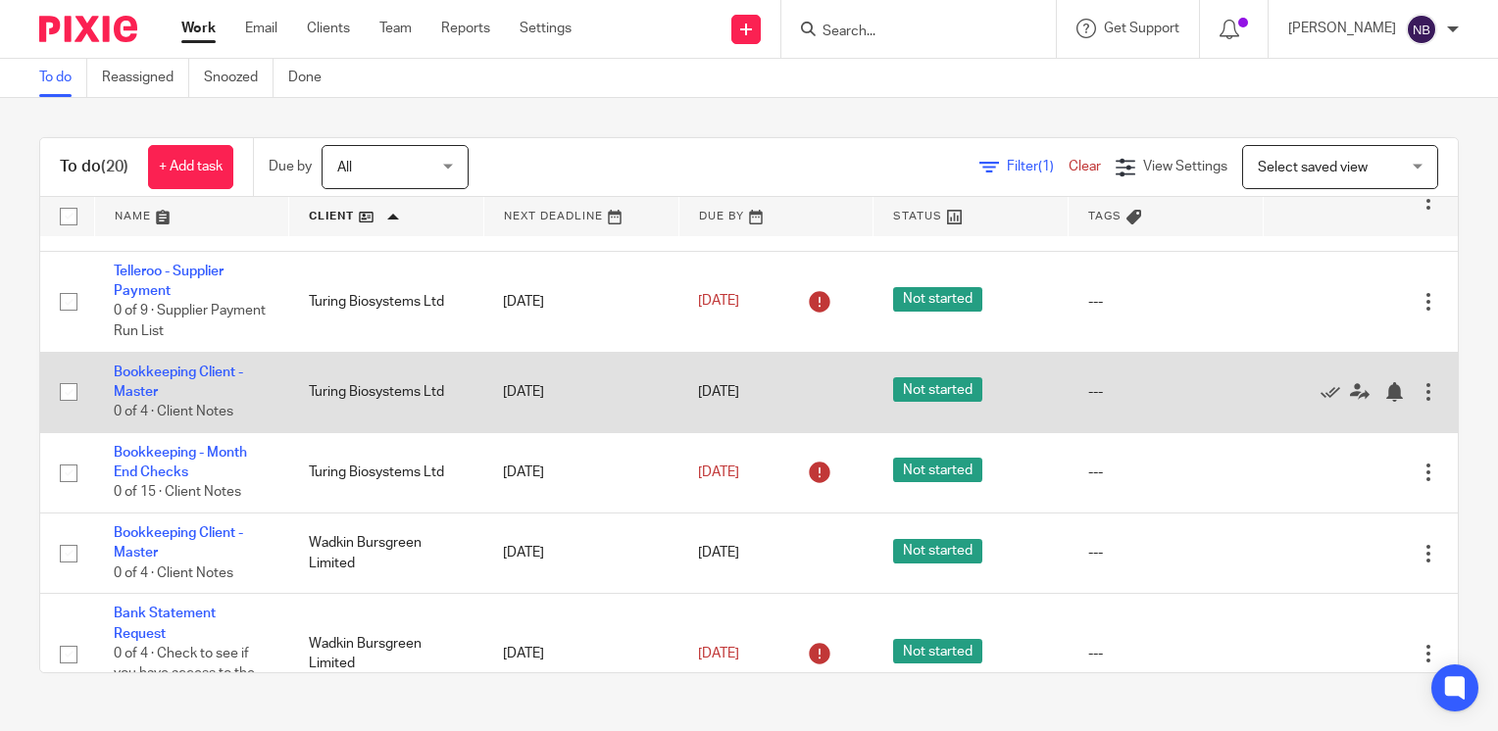
scroll to position [980, 0]
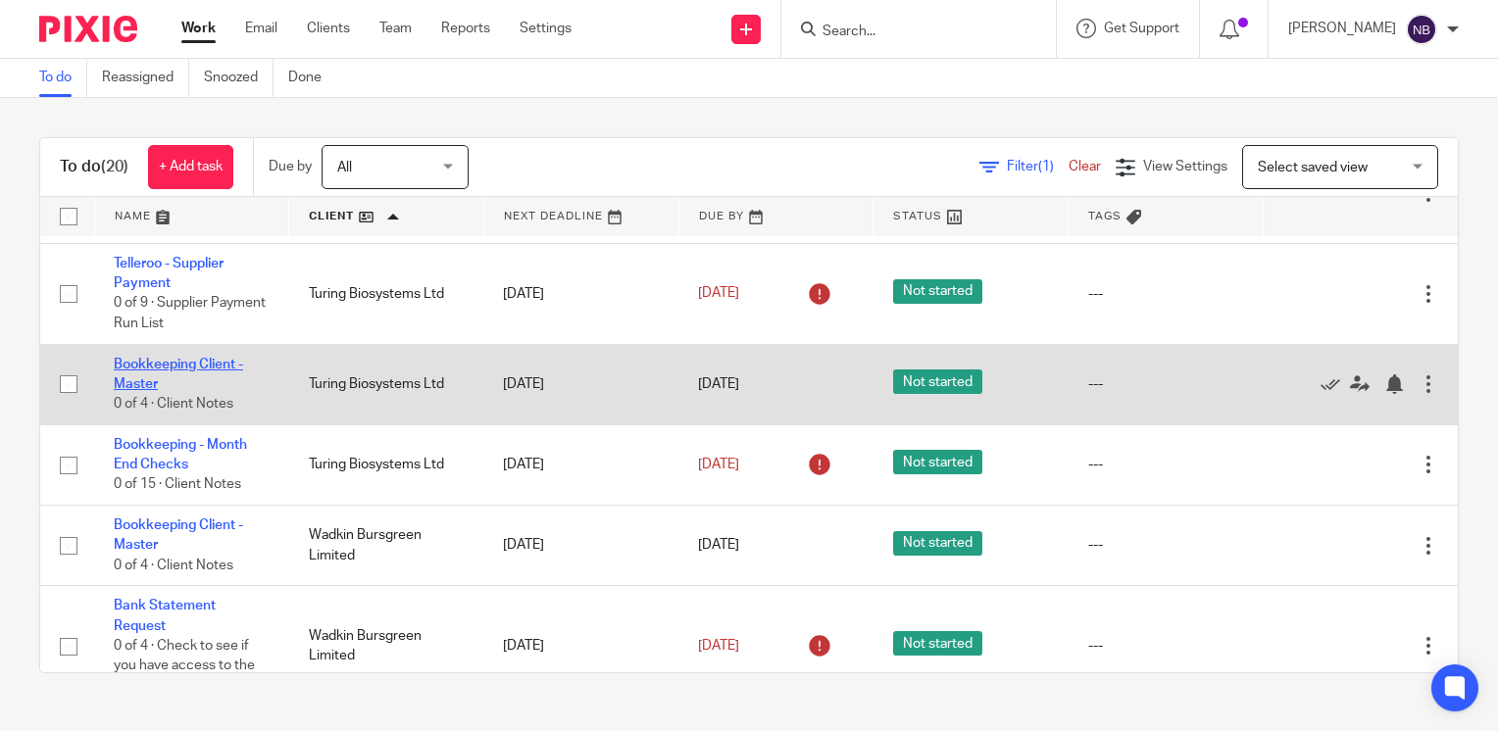
click at [183, 391] on link "Bookkeeping Client - Master" at bounding box center [178, 374] width 129 height 33
